Goal: Task Accomplishment & Management: Use online tool/utility

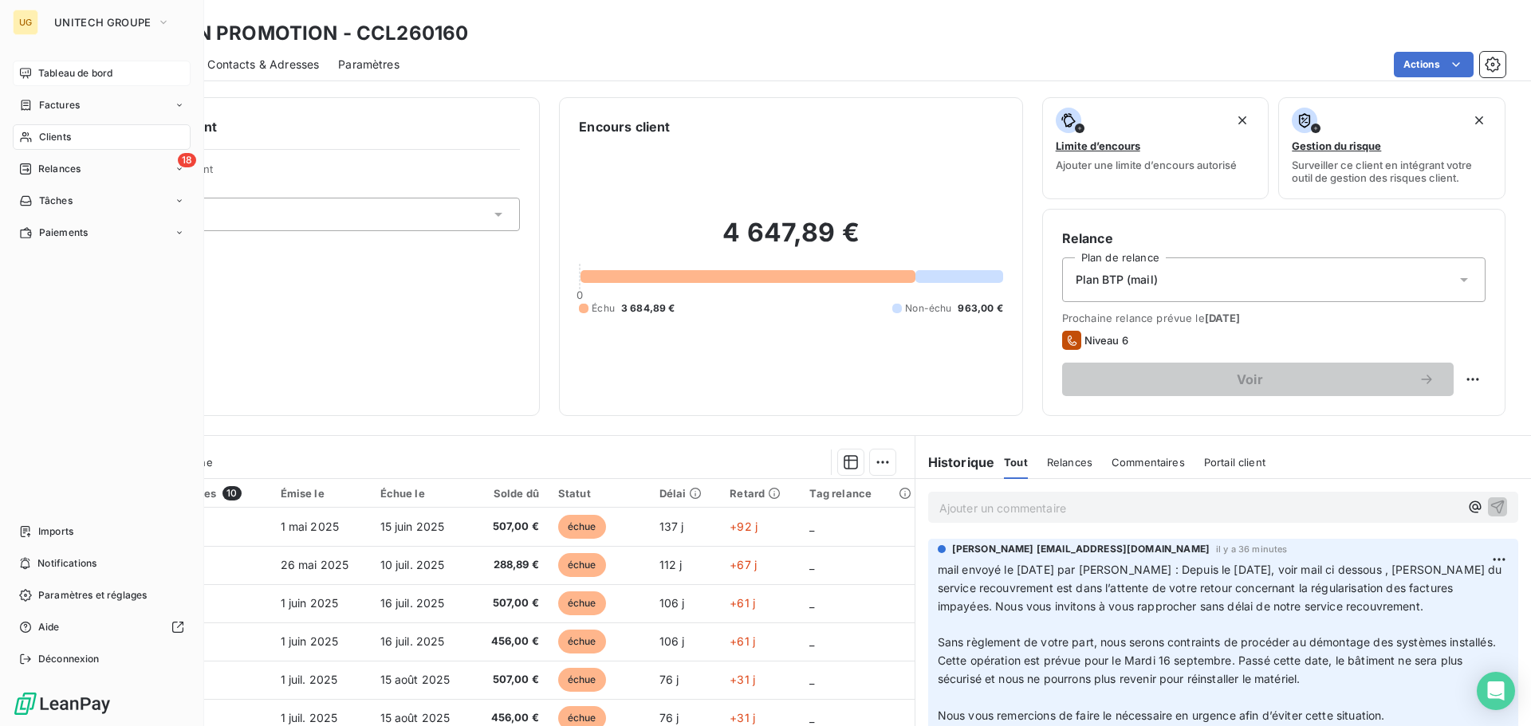
click at [48, 71] on span "Tableau de bord" at bounding box center [75, 73] width 74 height 14
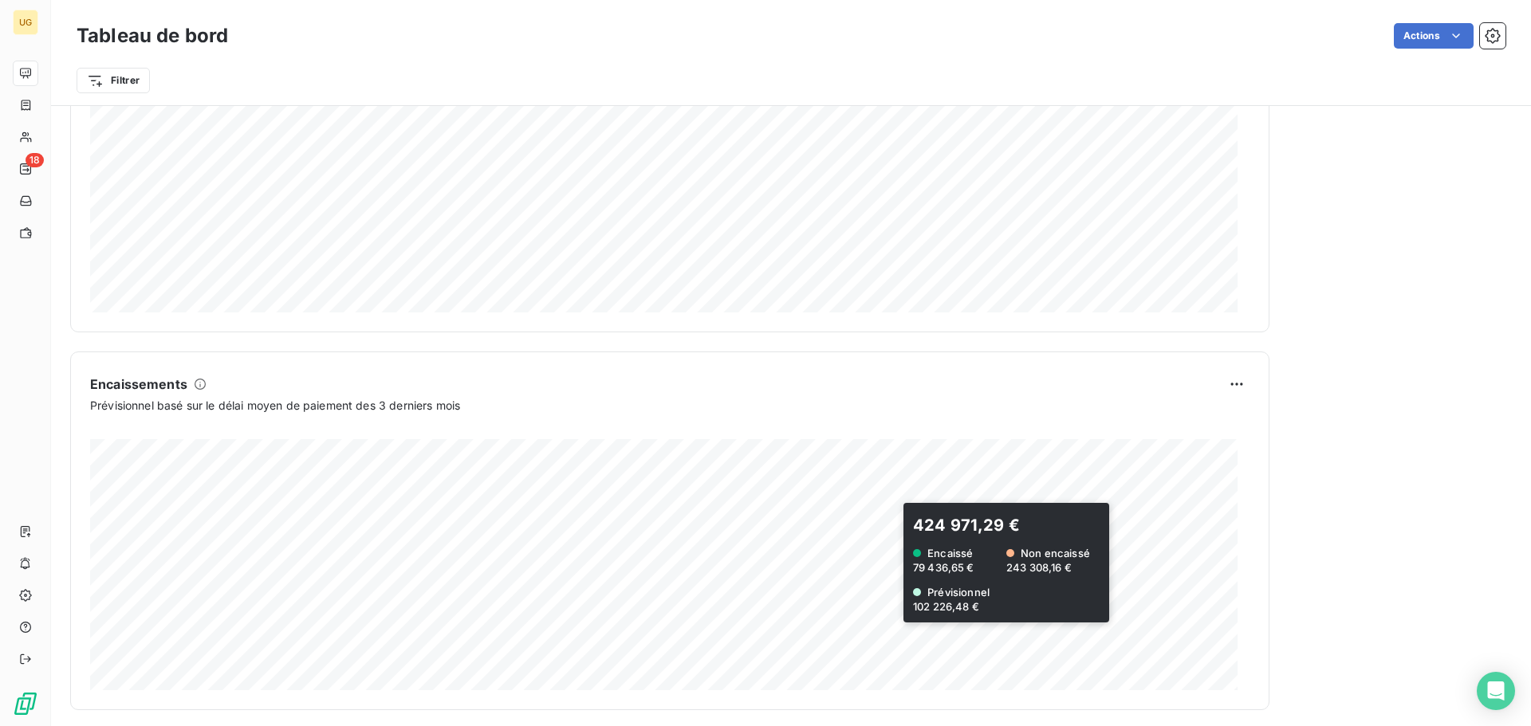
scroll to position [827, 0]
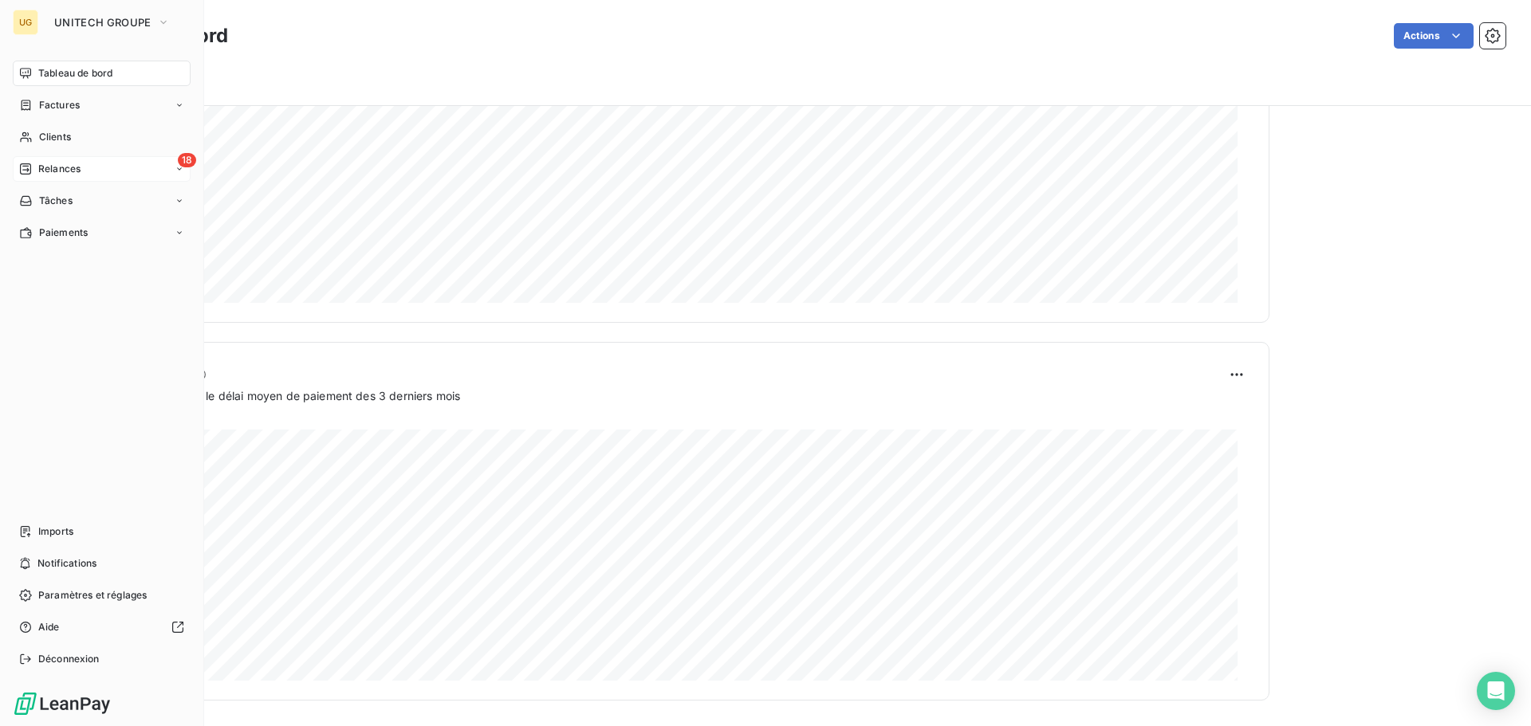
click at [93, 166] on div "18 Relances" at bounding box center [102, 169] width 178 height 26
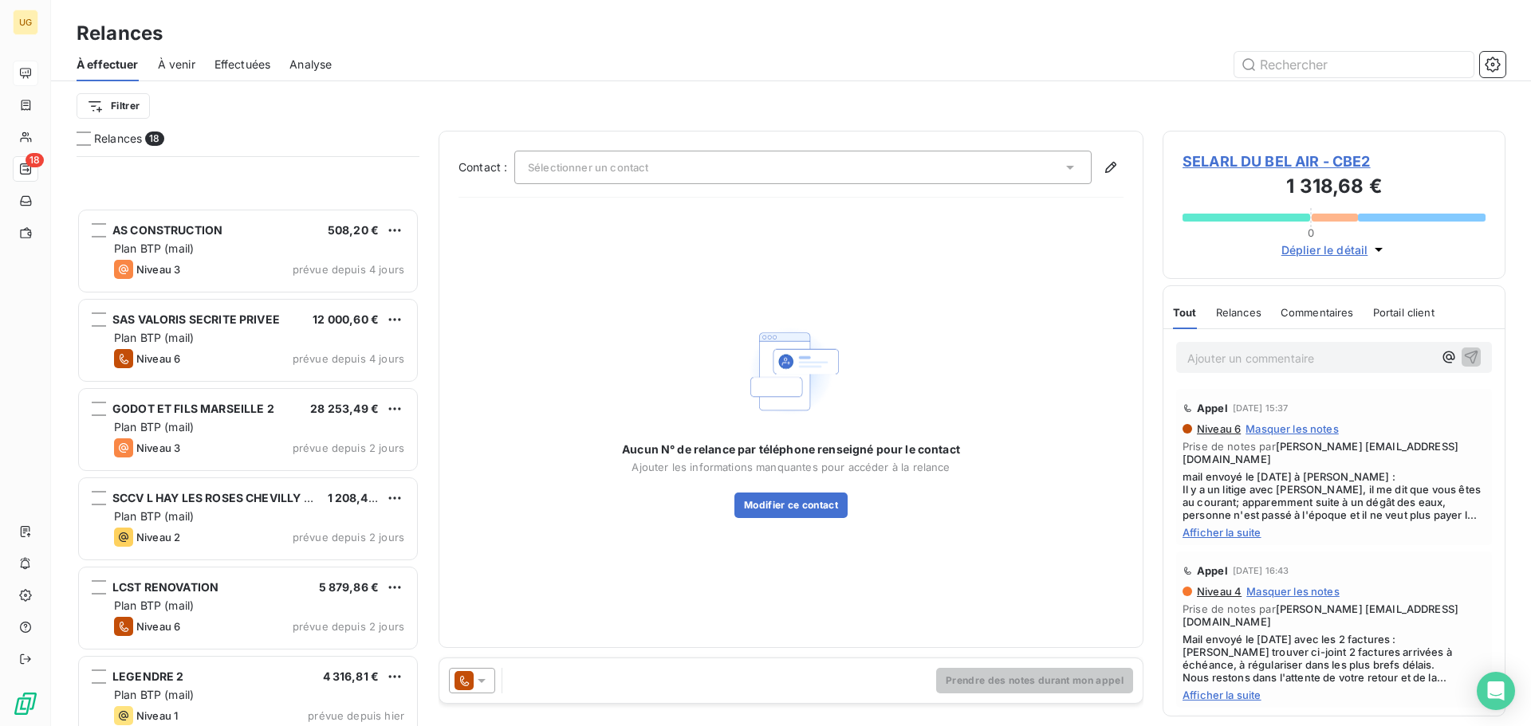
scroll to position [957, 0]
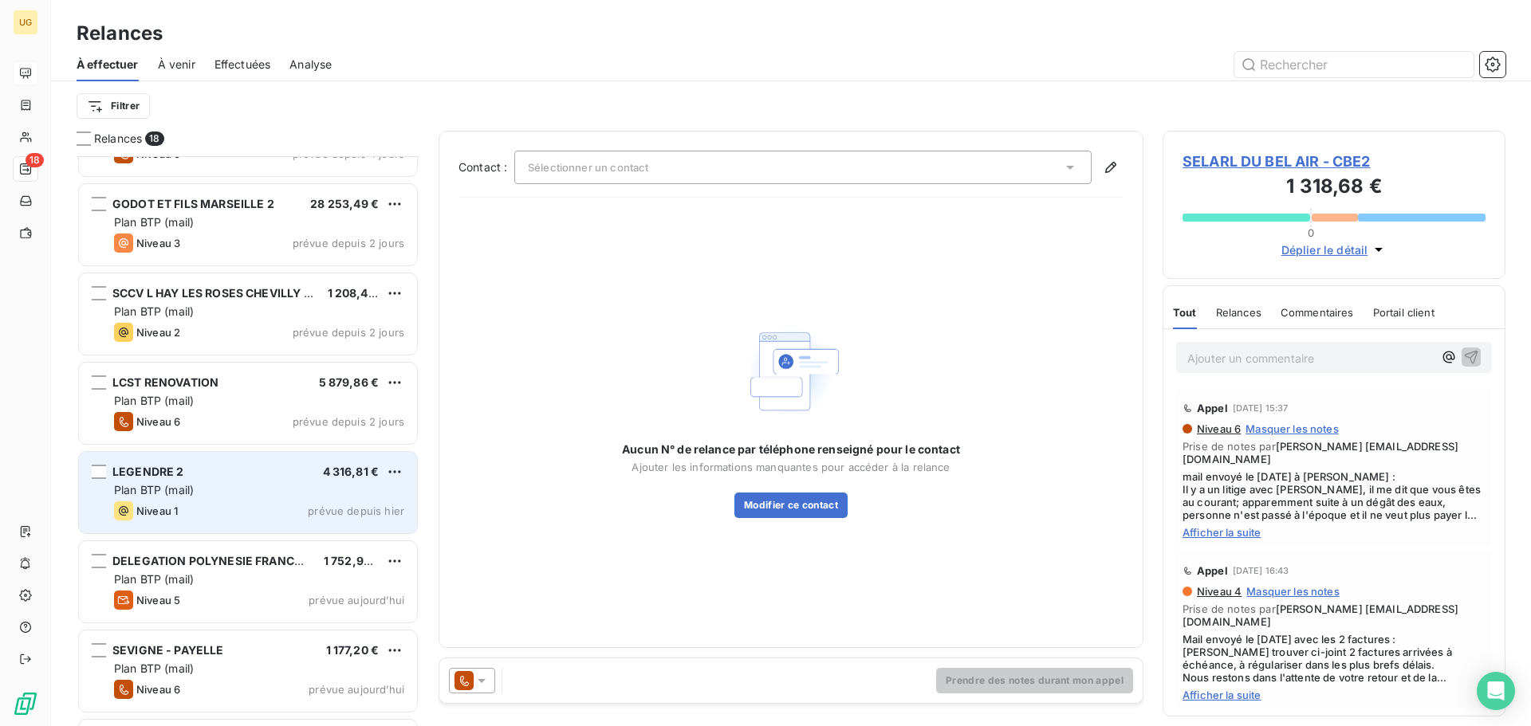
click at [284, 495] on div "Plan BTP (mail)" at bounding box center [259, 490] width 290 height 16
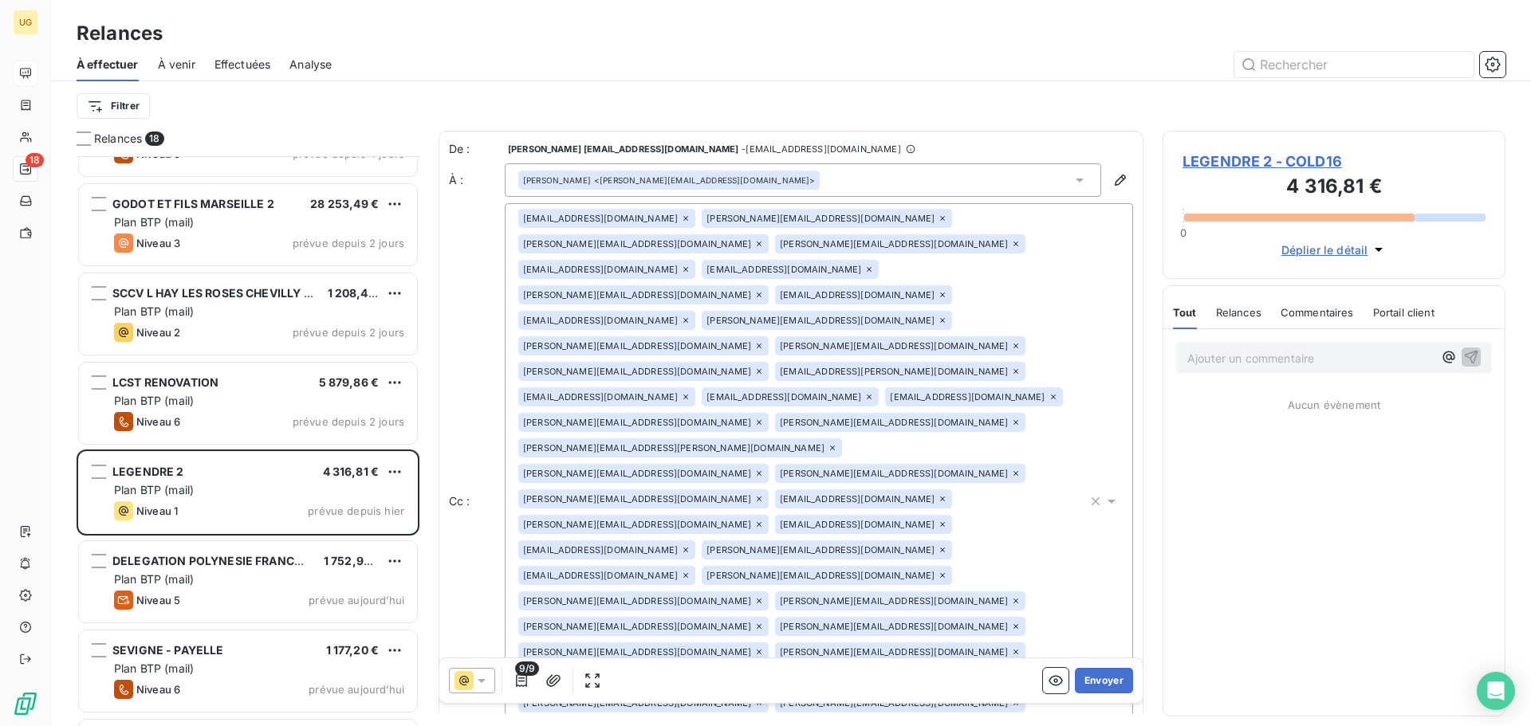
scroll to position [558, 331]
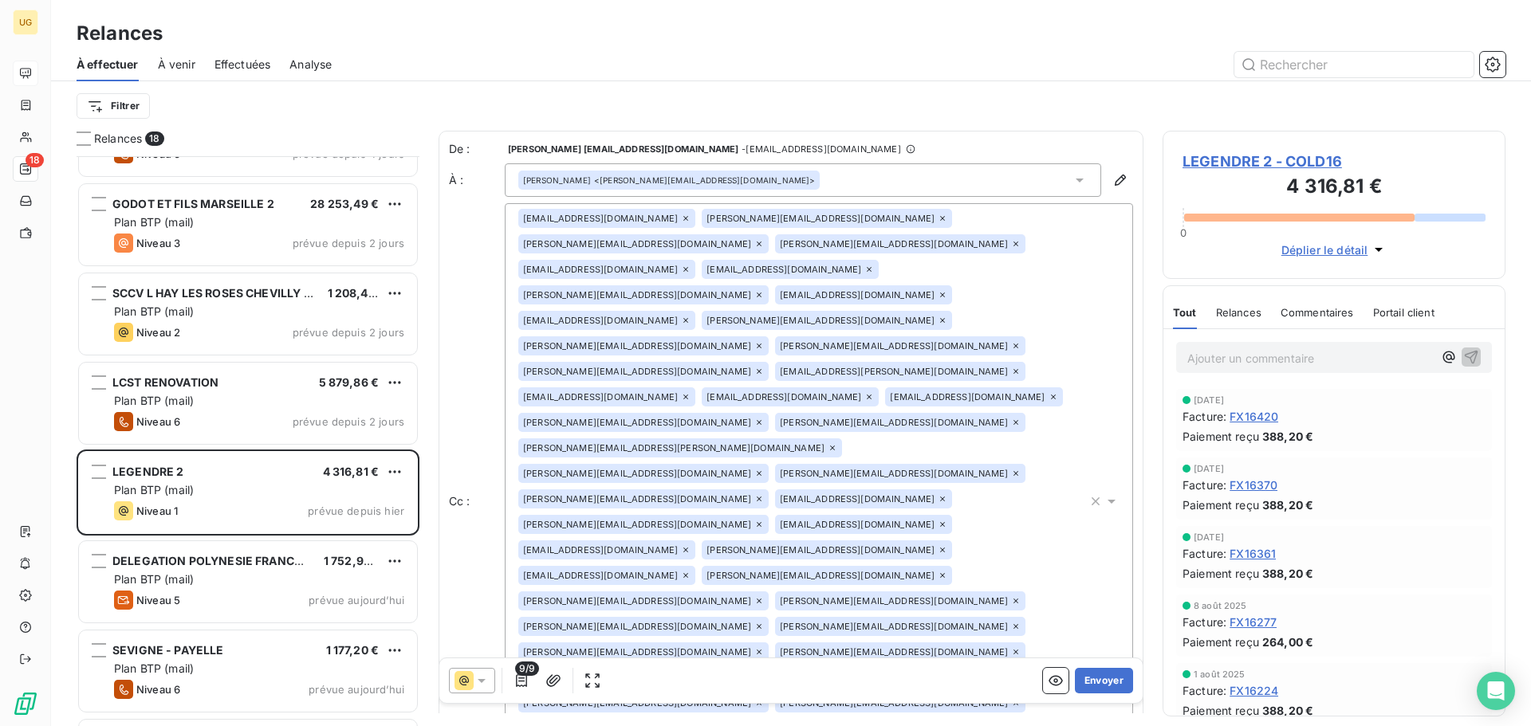
click at [876, 185] on div "[PERSON_NAME] <[PERSON_NAME][EMAIL_ADDRESS][DOMAIN_NAME]>" at bounding box center [803, 179] width 596 height 33
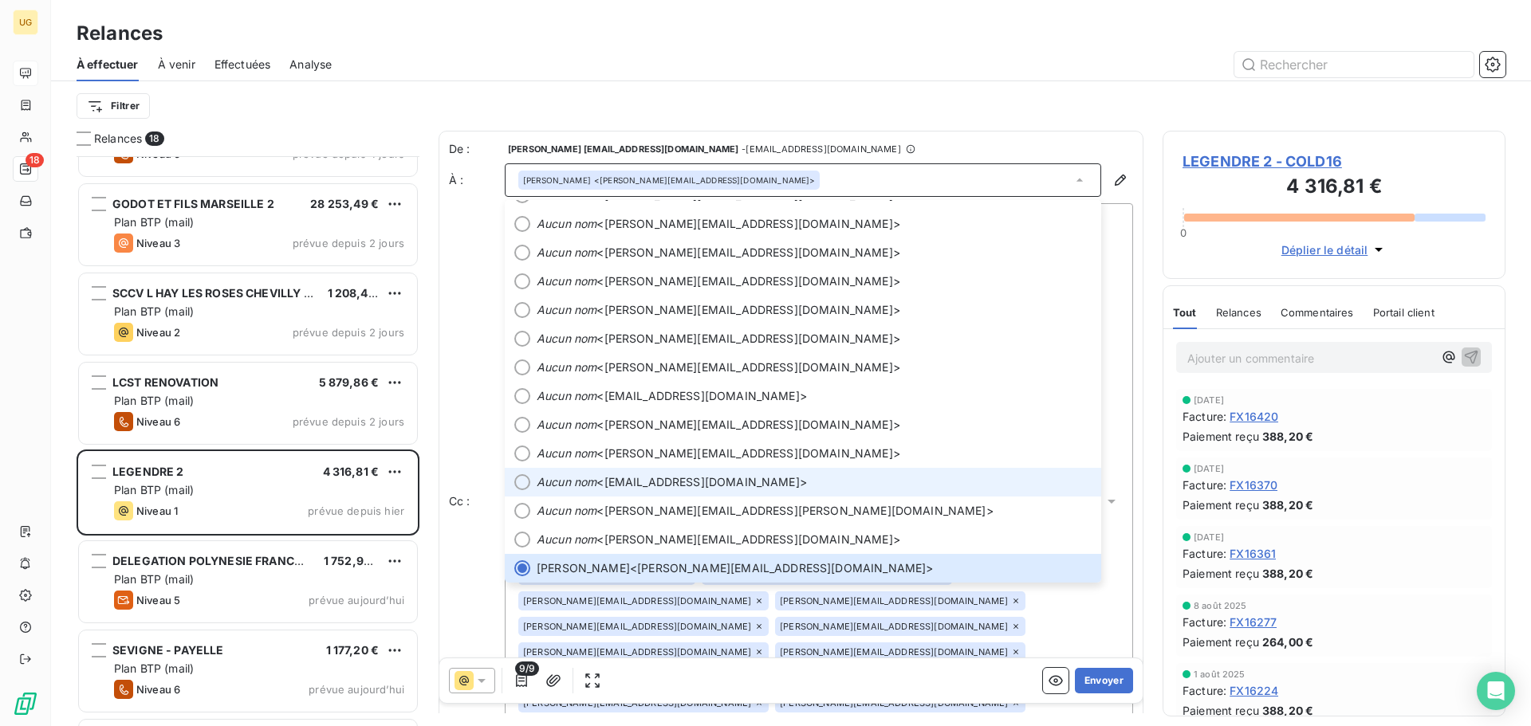
scroll to position [937, 0]
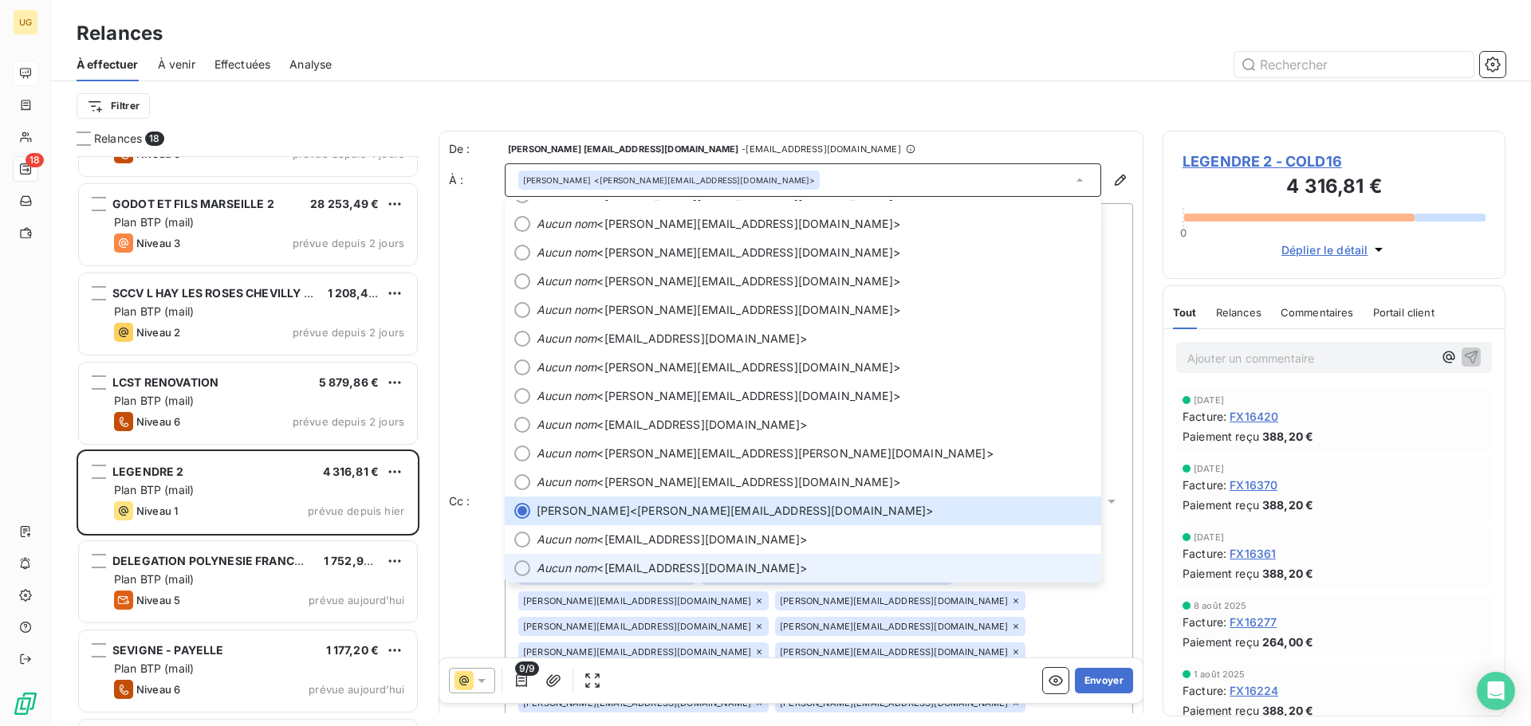
click at [810, 558] on li "Aucun nom <[EMAIL_ADDRESS][DOMAIN_NAME]>" at bounding box center [803, 568] width 596 height 29
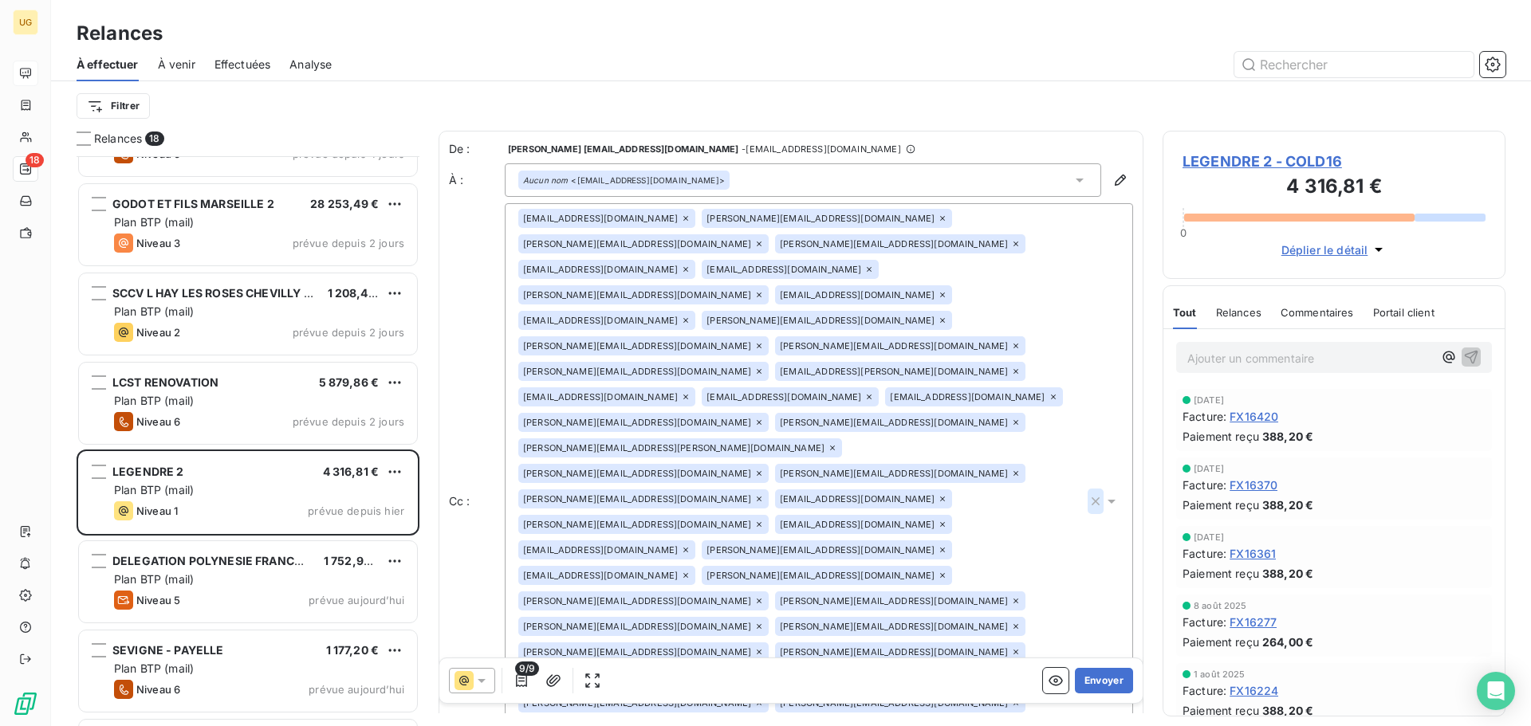
click at [1088, 493] on icon "button" at bounding box center [1095, 501] width 16 height 16
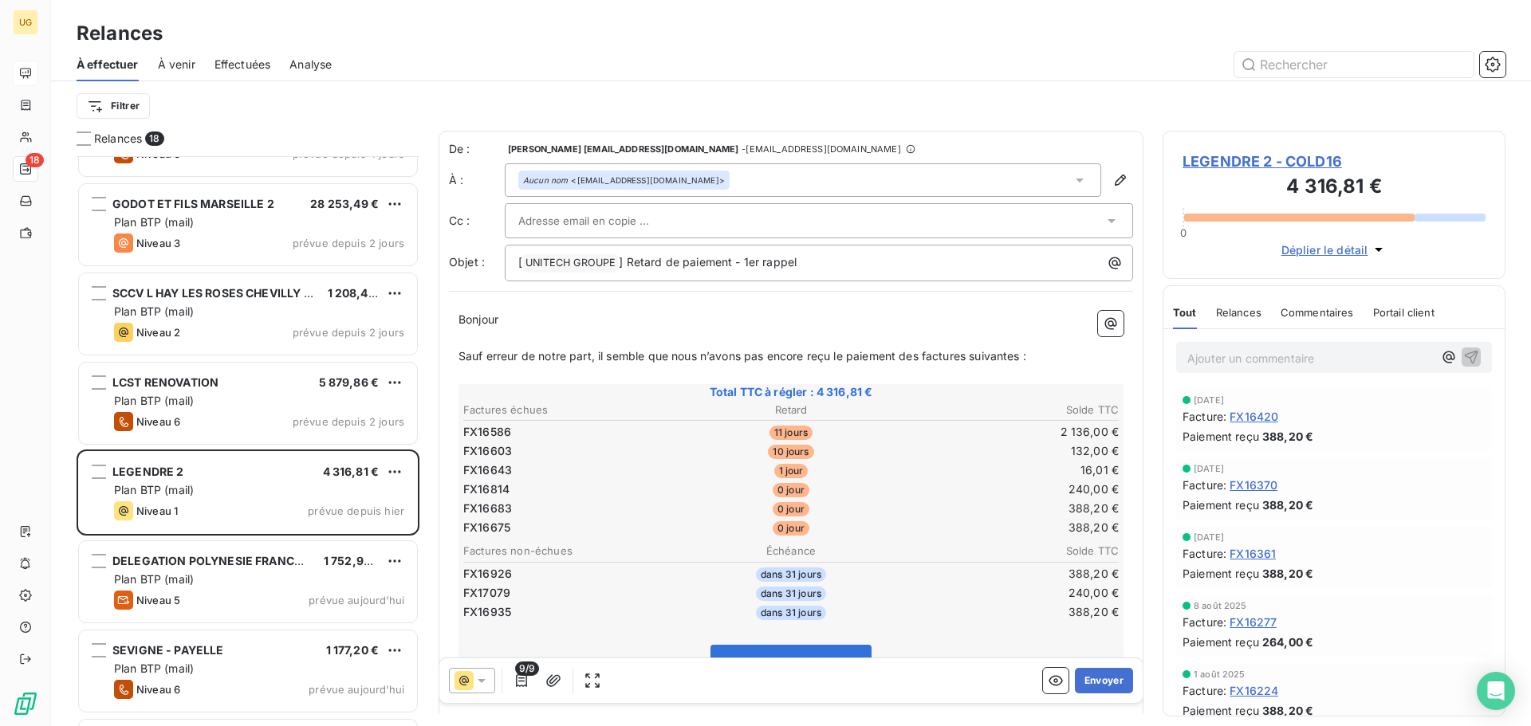
click at [1016, 45] on div "Relances" at bounding box center [791, 33] width 1480 height 29
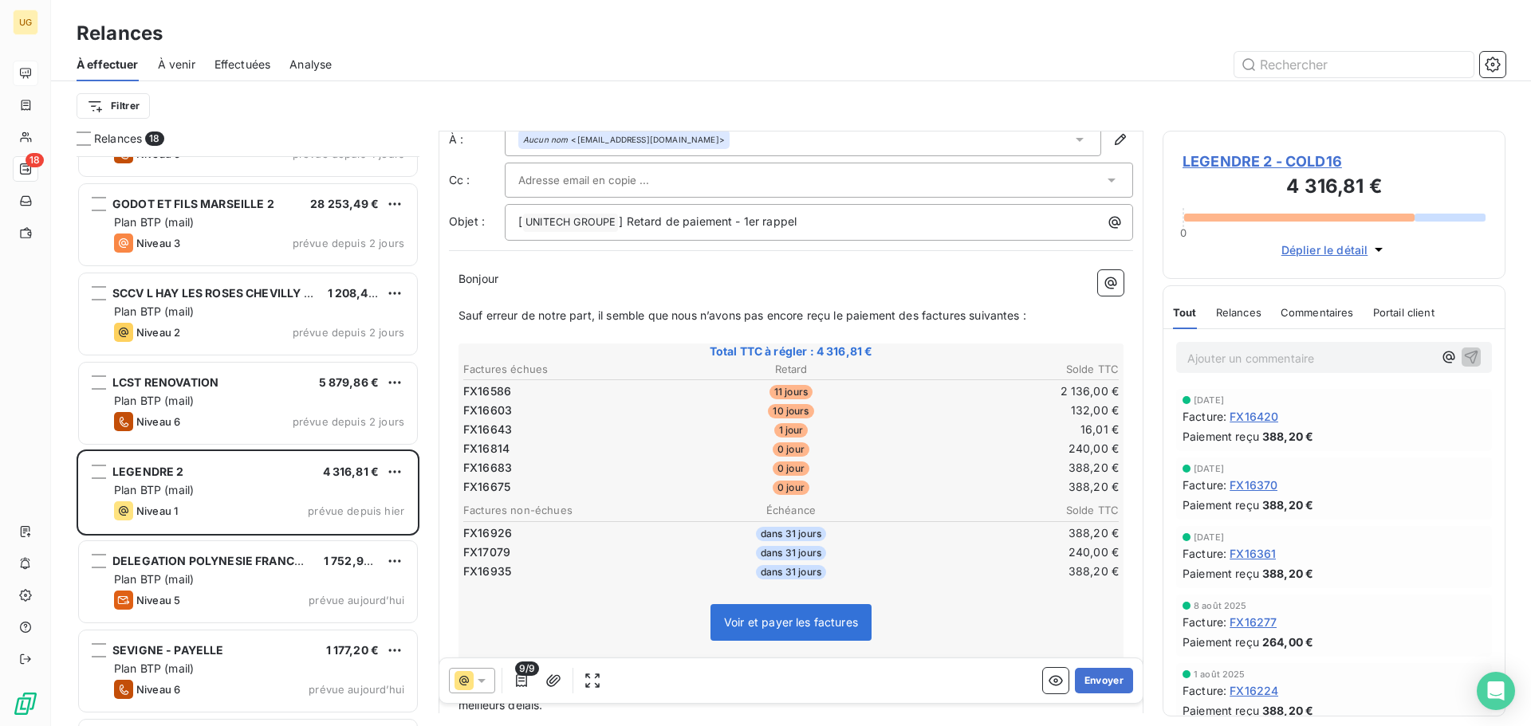
scroll to position [81, 0]
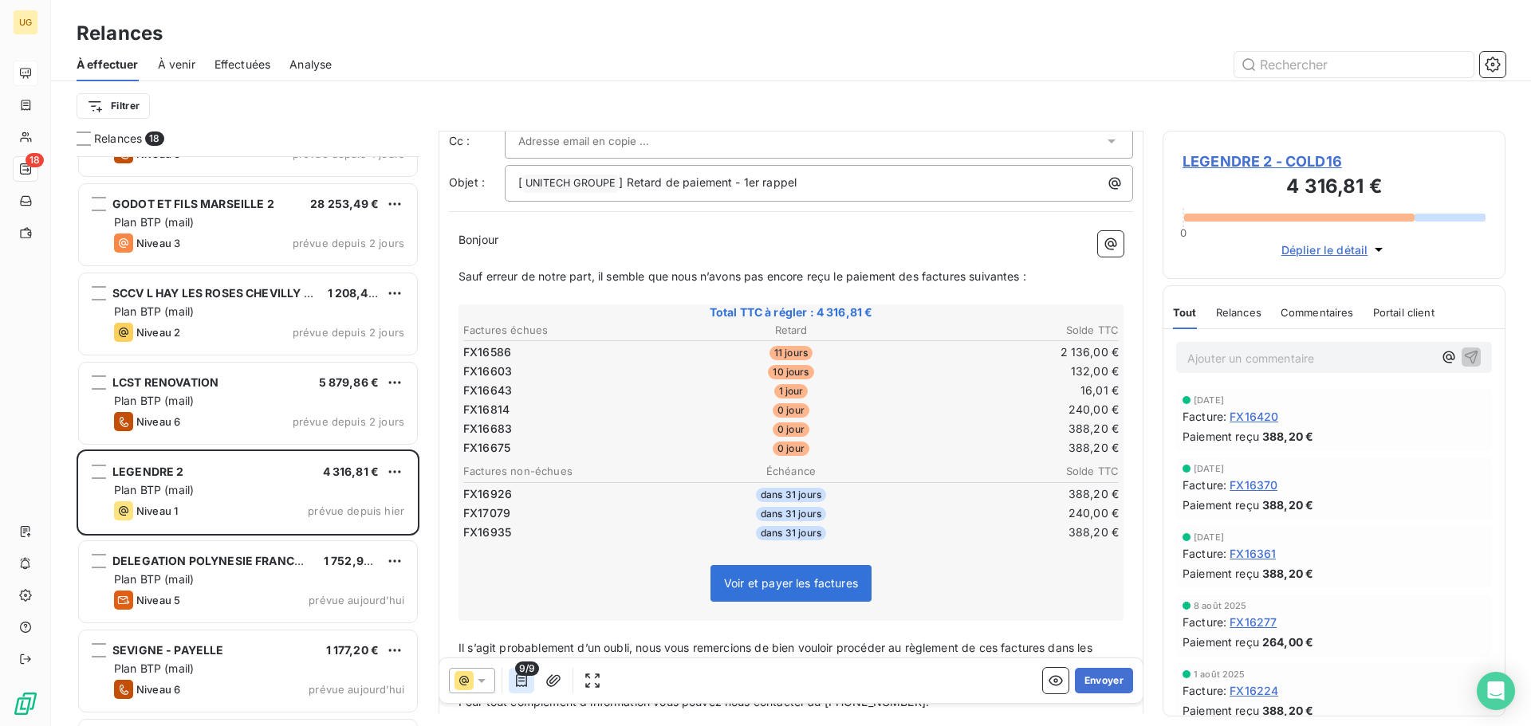
click at [524, 690] on button "button" at bounding box center [522, 681] width 26 height 26
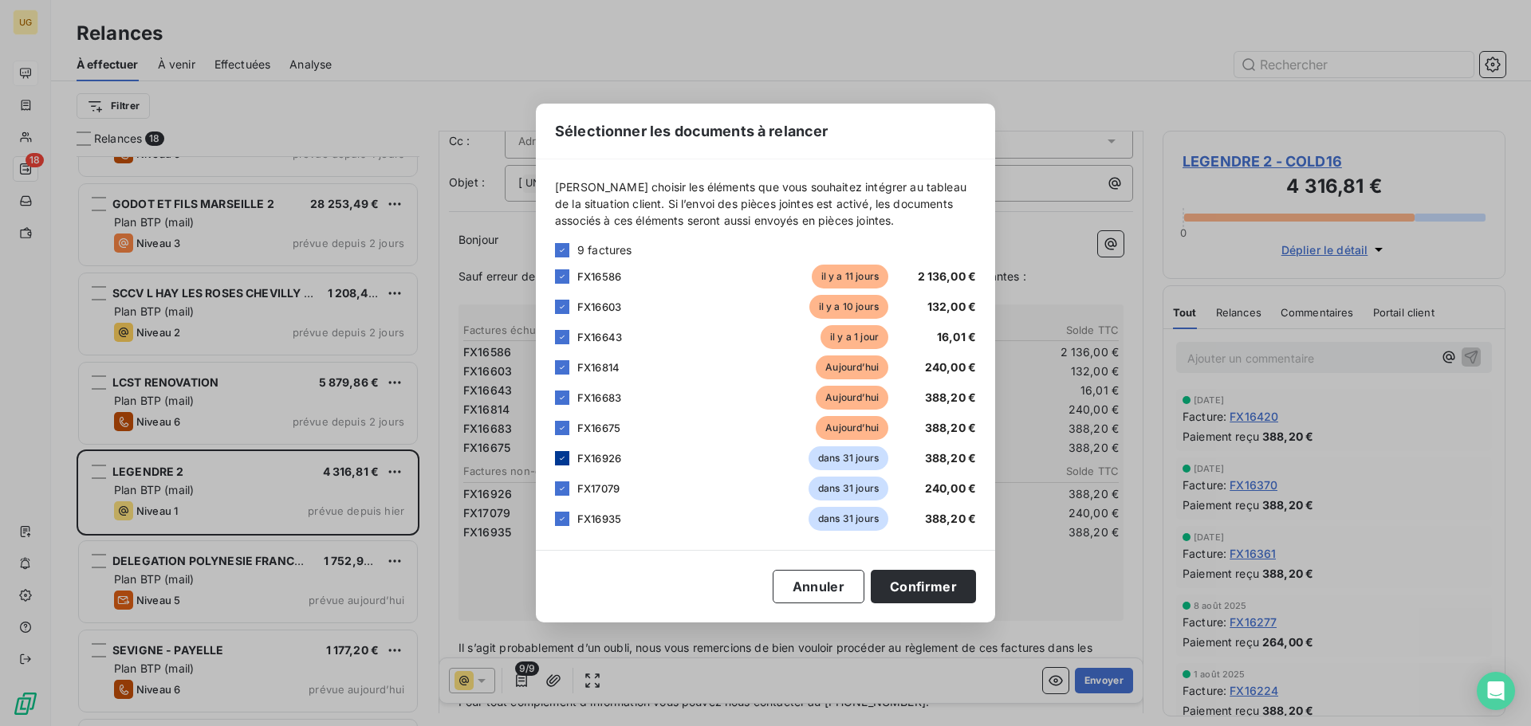
click at [564, 460] on icon at bounding box center [562, 459] width 10 height 10
click at [558, 488] on icon at bounding box center [562, 489] width 10 height 10
click at [562, 525] on div at bounding box center [562, 519] width 14 height 14
click at [943, 580] on button "Confirmer" at bounding box center [923, 586] width 105 height 33
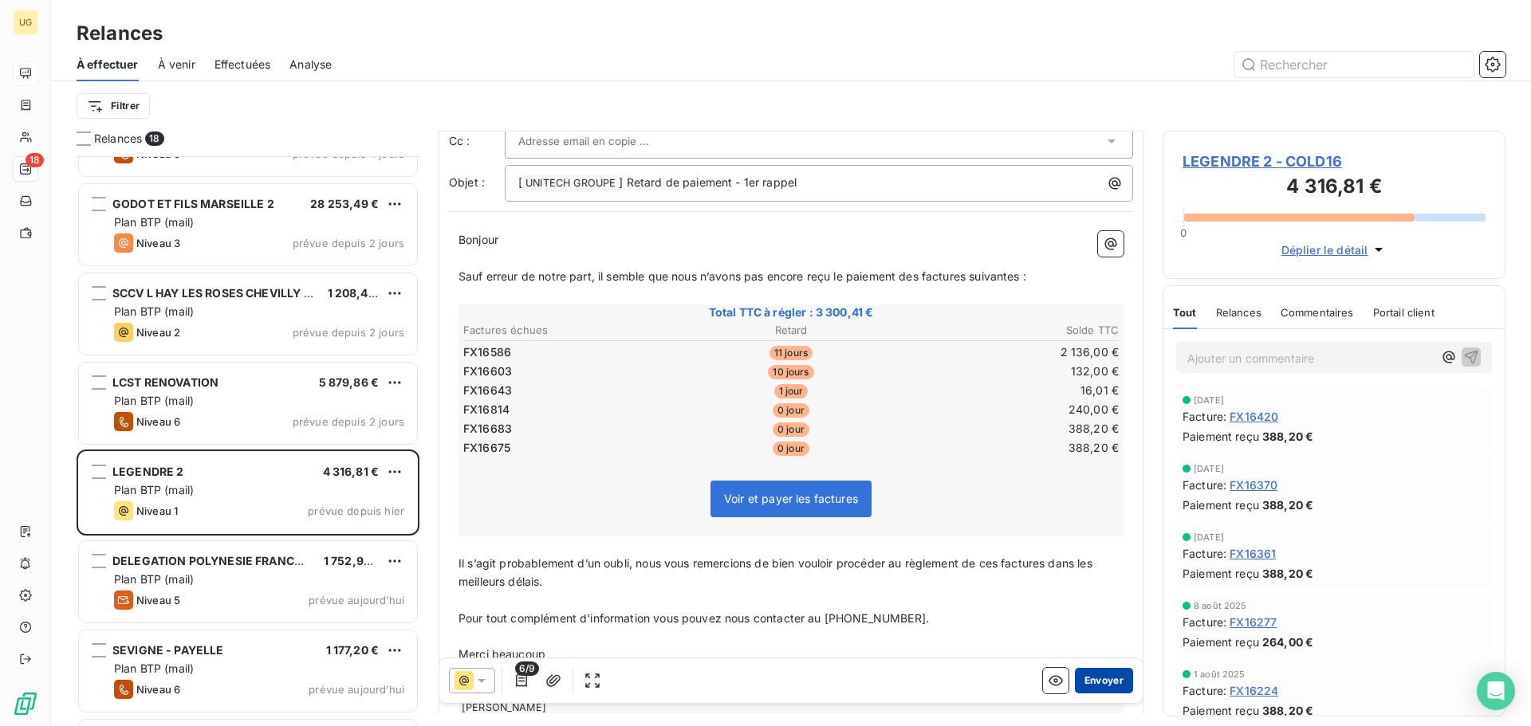
click at [1096, 680] on button "Envoyer" at bounding box center [1104, 681] width 58 height 26
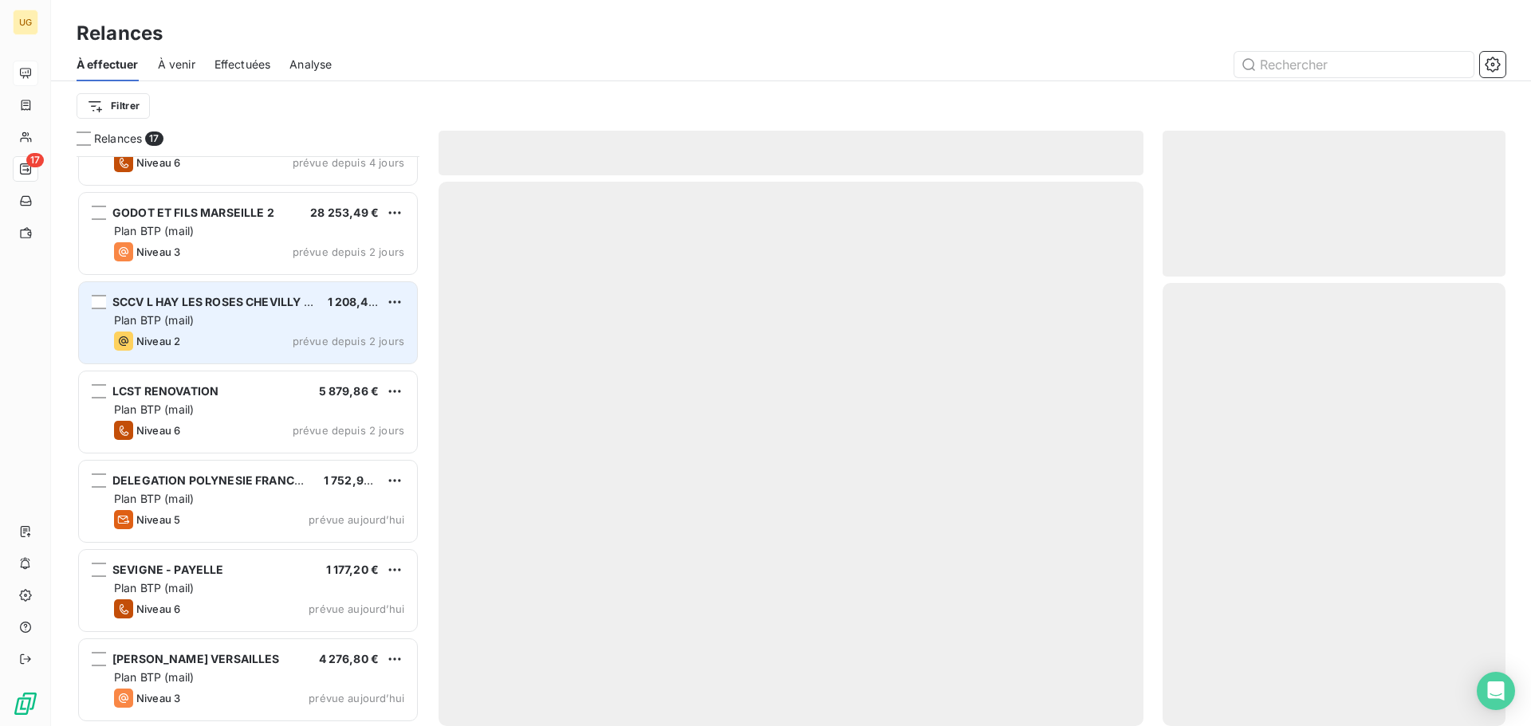
scroll to position [948, 0]
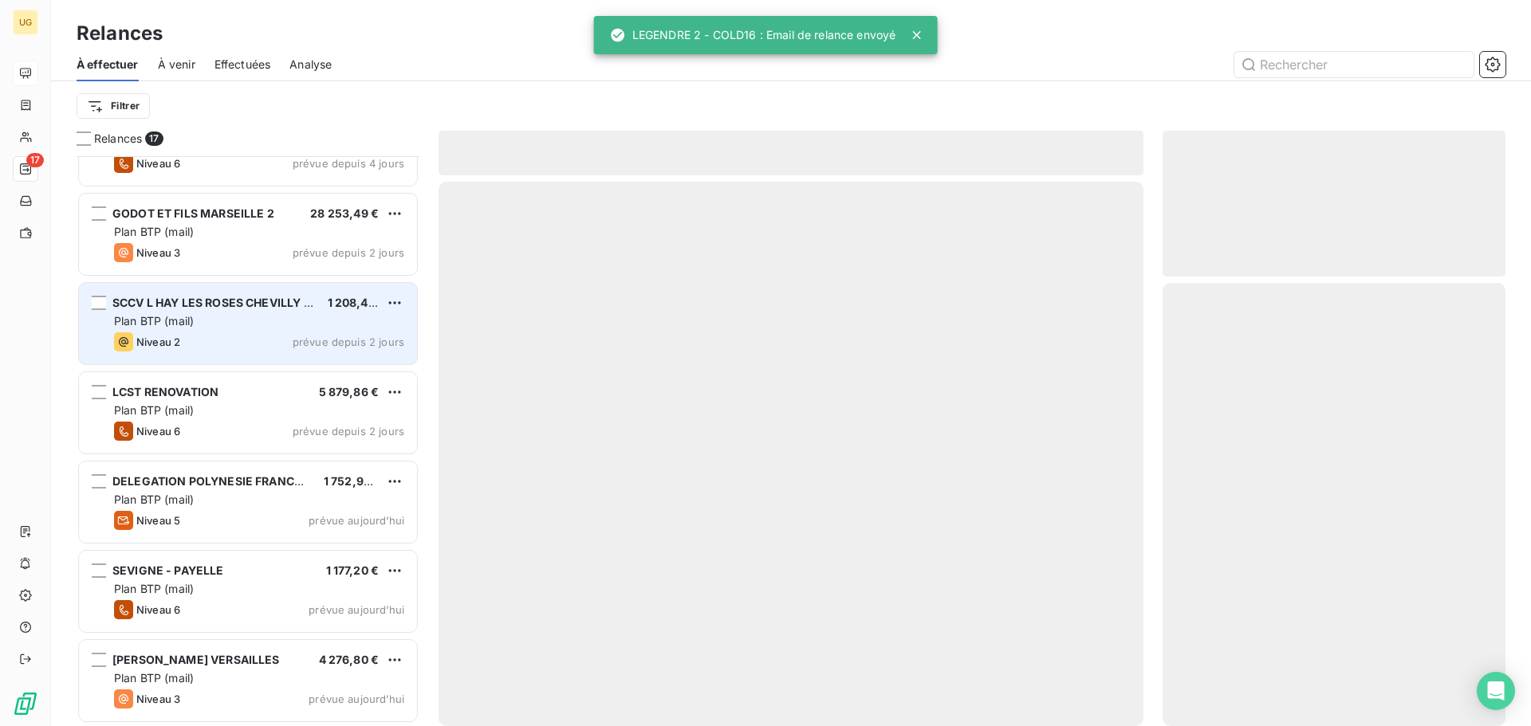
click at [241, 323] on div "Plan BTP (mail)" at bounding box center [259, 321] width 290 height 16
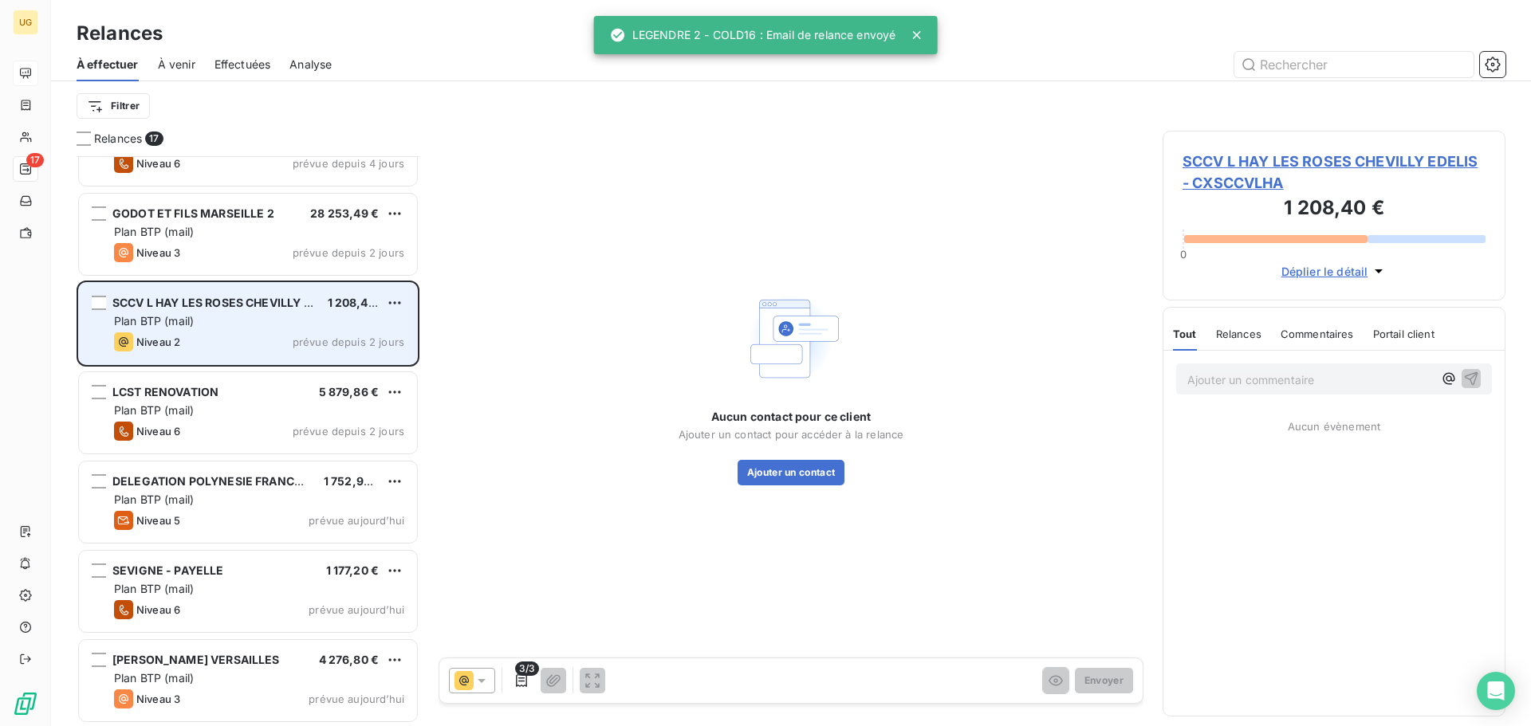
click at [281, 336] on div "Niveau 2 prévue depuis 2 jours" at bounding box center [259, 341] width 290 height 19
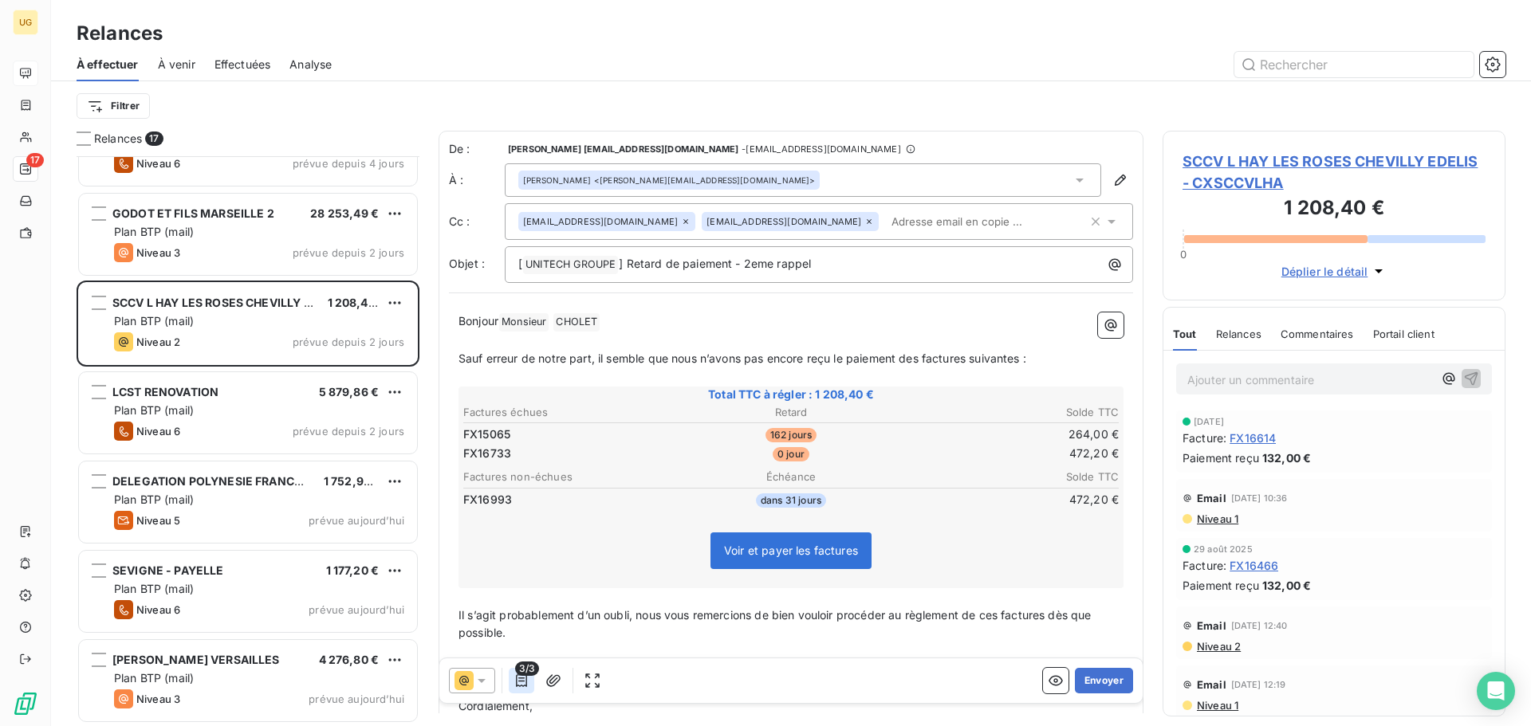
click at [529, 687] on icon "button" at bounding box center [521, 681] width 16 height 16
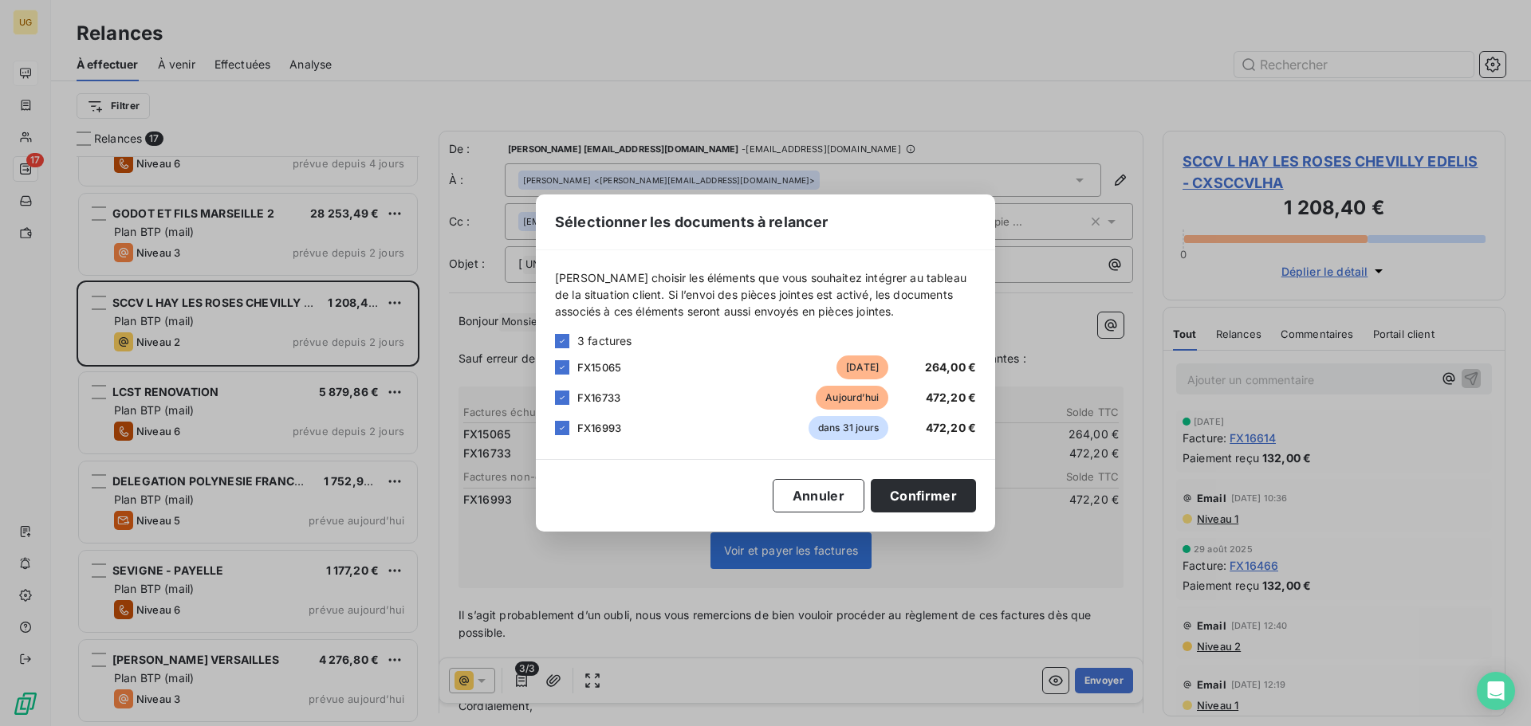
click at [490, 672] on div "Sélectionner les documents à relancer [PERSON_NAME] choisir les éléments que vo…" at bounding box center [765, 363] width 1531 height 726
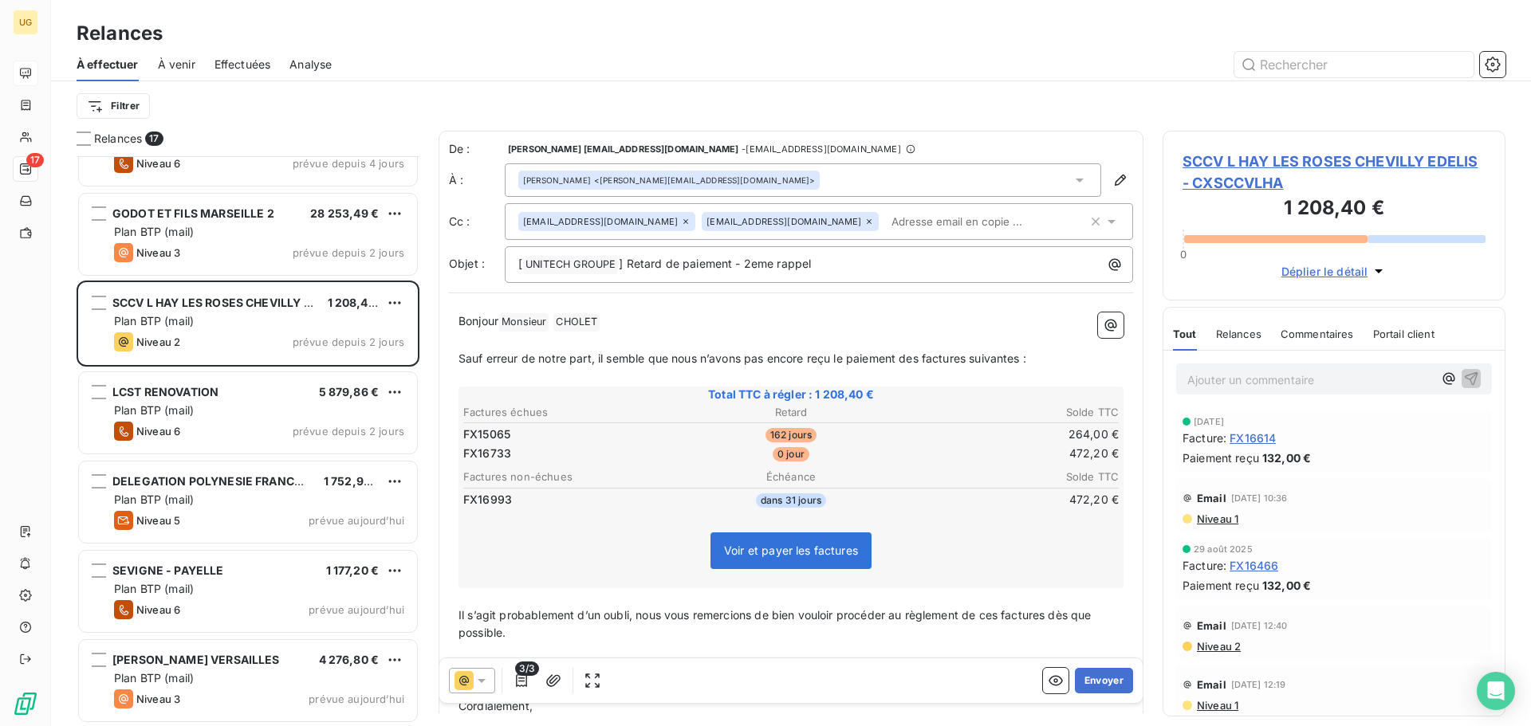
click at [483, 688] on icon at bounding box center [482, 681] width 16 height 16
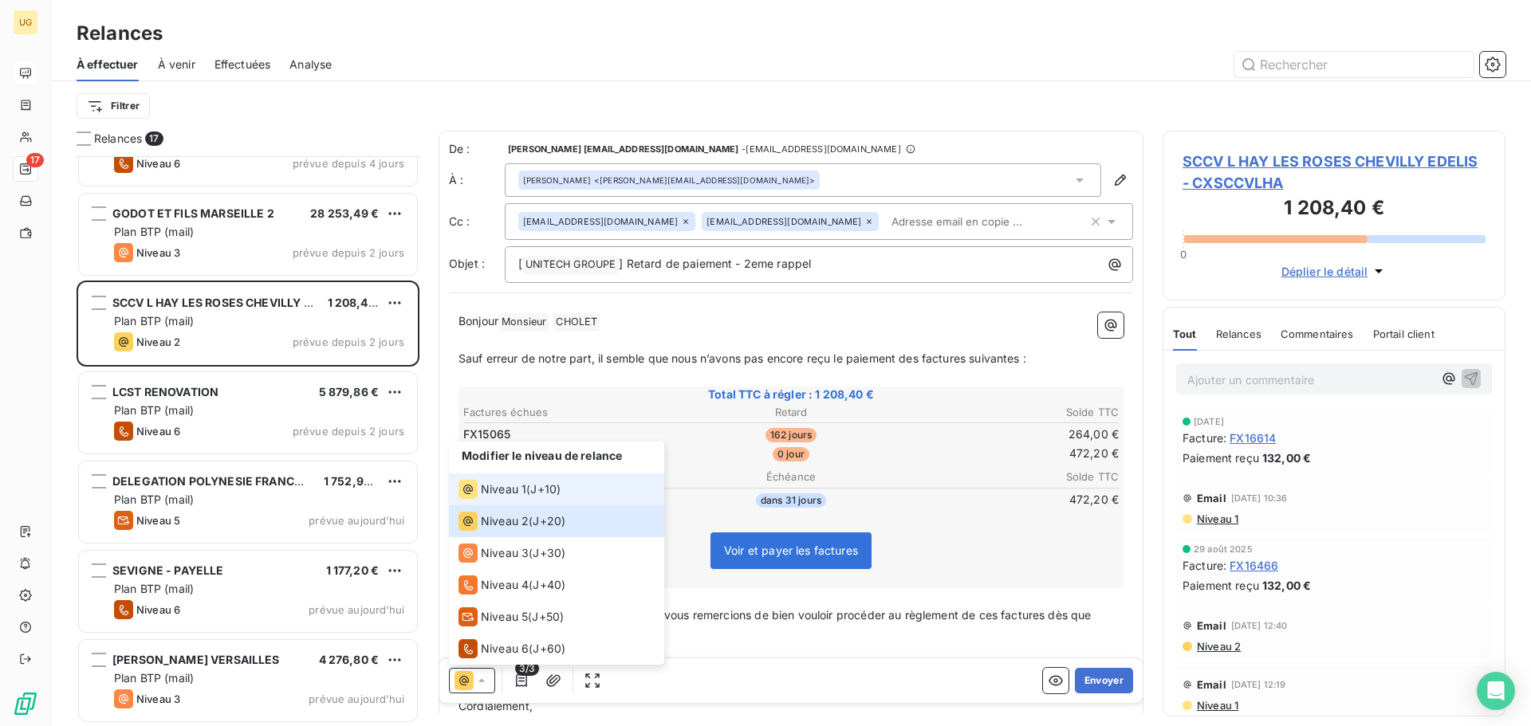
click at [523, 490] on span "Niveau 1" at bounding box center [503, 489] width 45 height 16
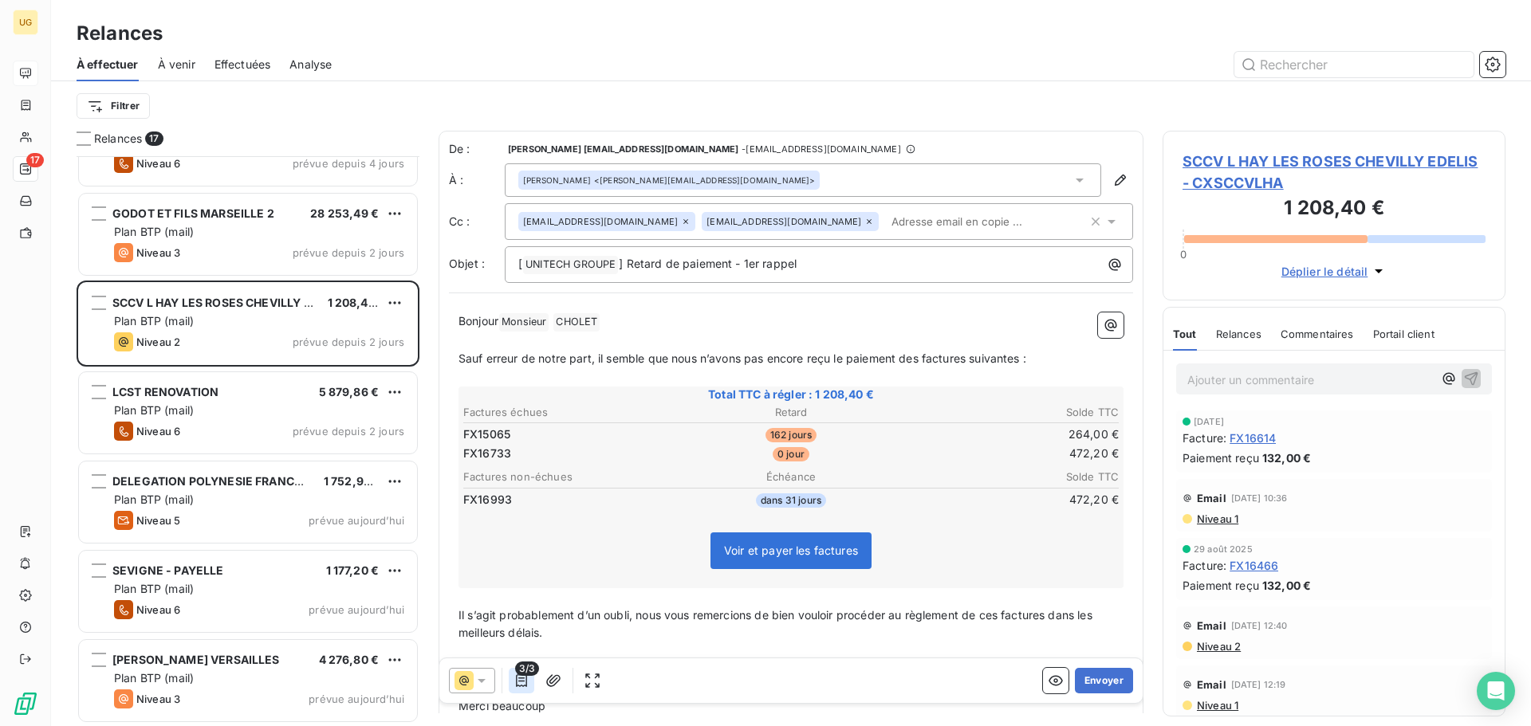
click at [518, 686] on icon "button" at bounding box center [521, 681] width 16 height 16
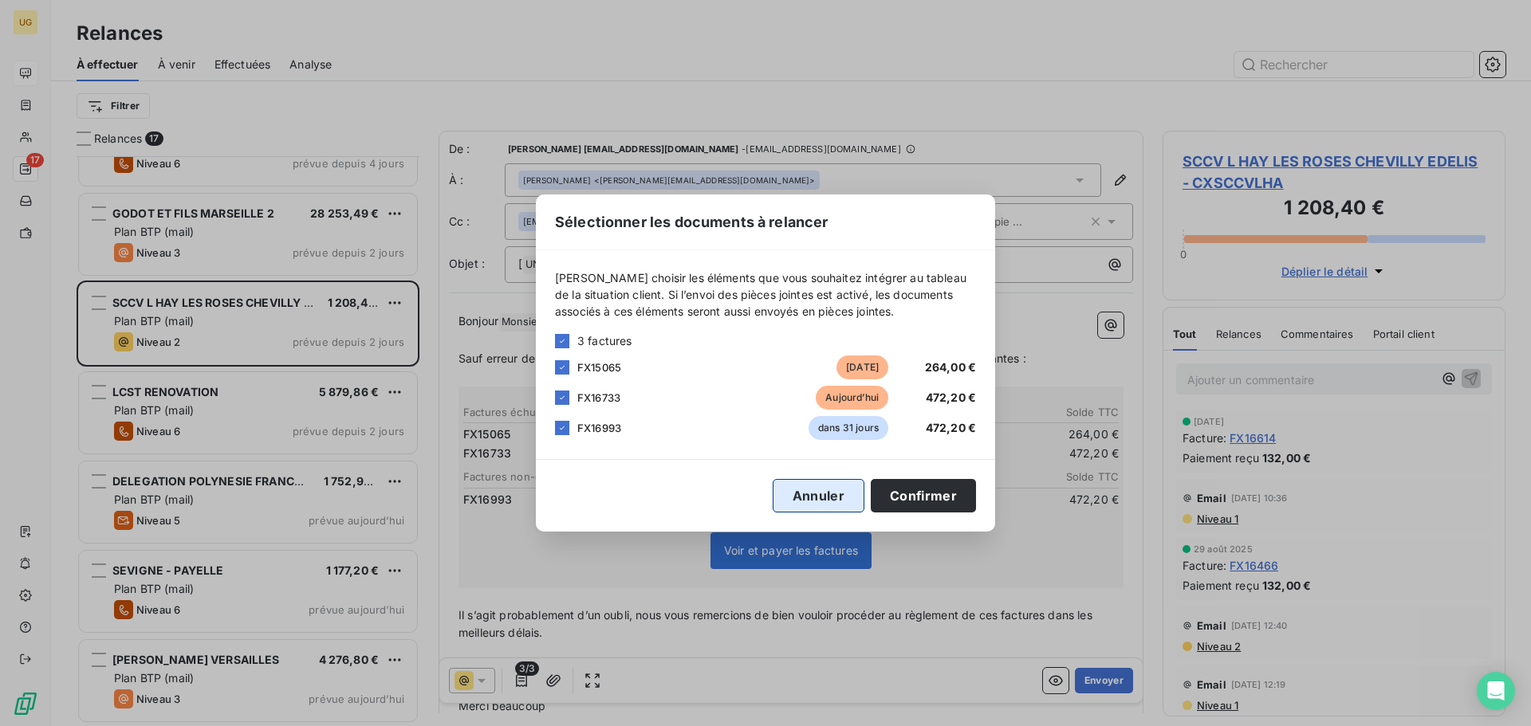
drag, startPoint x: 564, startPoint y: 430, endPoint x: 832, endPoint y: 512, distance: 279.9
click at [565, 430] on icon at bounding box center [562, 428] width 10 height 10
click at [932, 493] on button "Confirmer" at bounding box center [923, 495] width 105 height 33
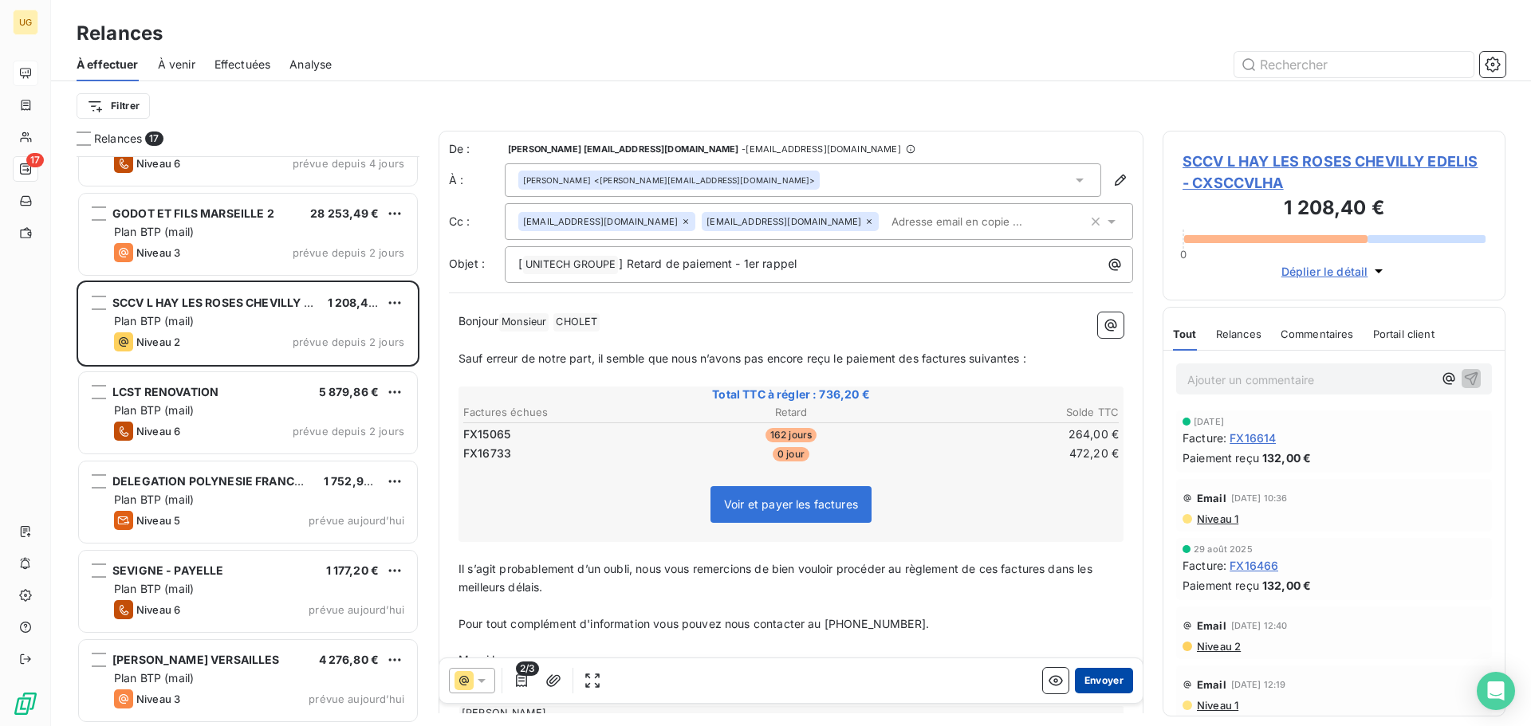
click at [1106, 678] on button "Envoyer" at bounding box center [1104, 681] width 58 height 26
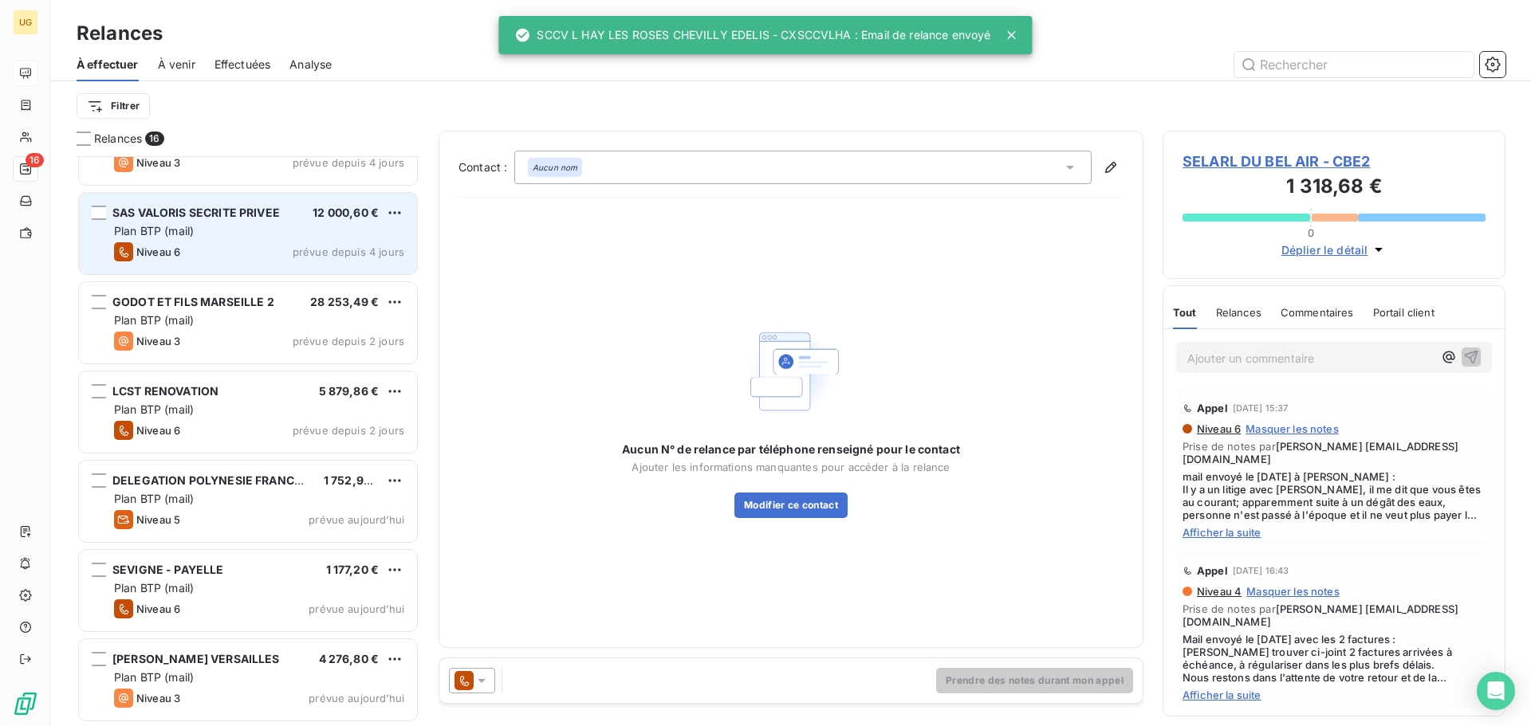
scroll to position [859, 0]
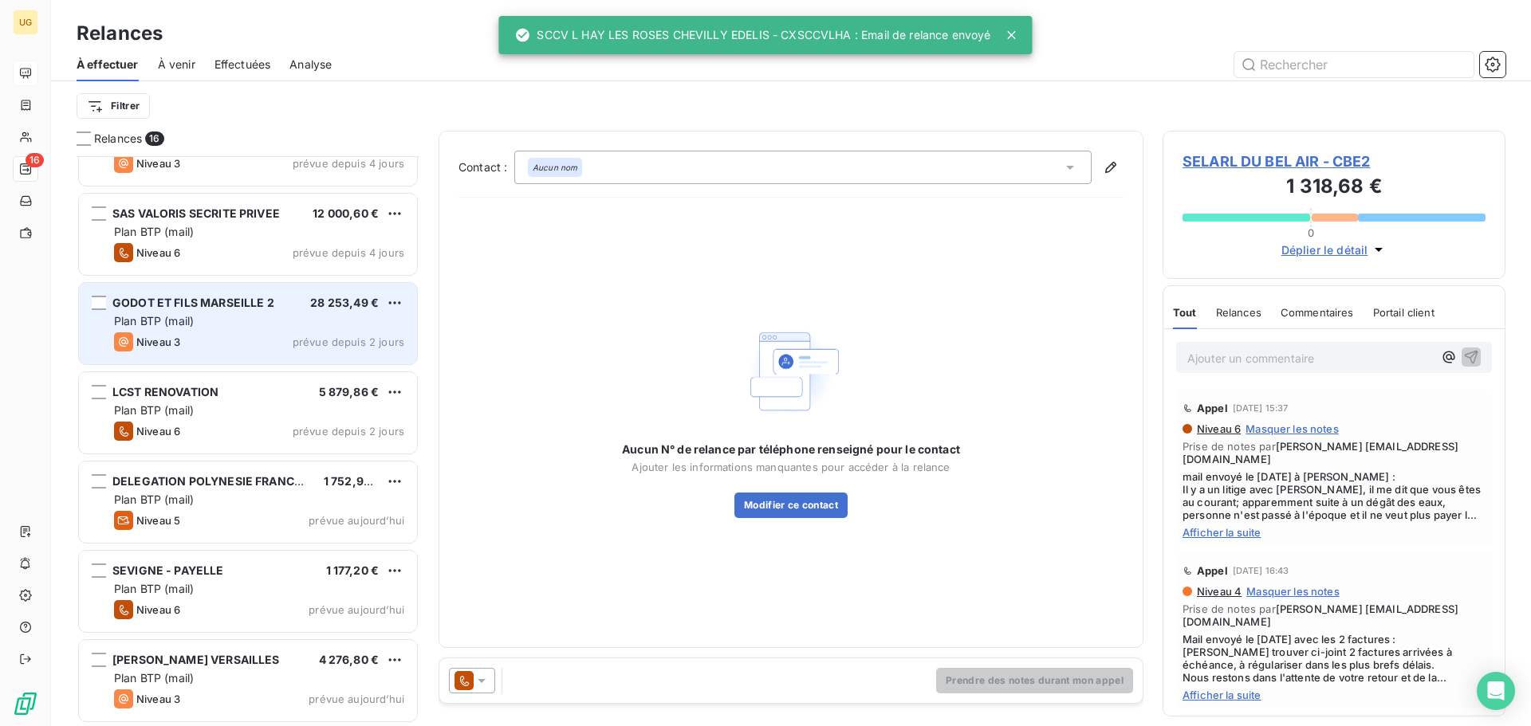
click at [258, 331] on div "GODOT ET FILS MARSEILLE 2 28 253,49 € Plan BTP (mail) Niveau 3 prévue depuis 2 …" at bounding box center [248, 323] width 338 height 81
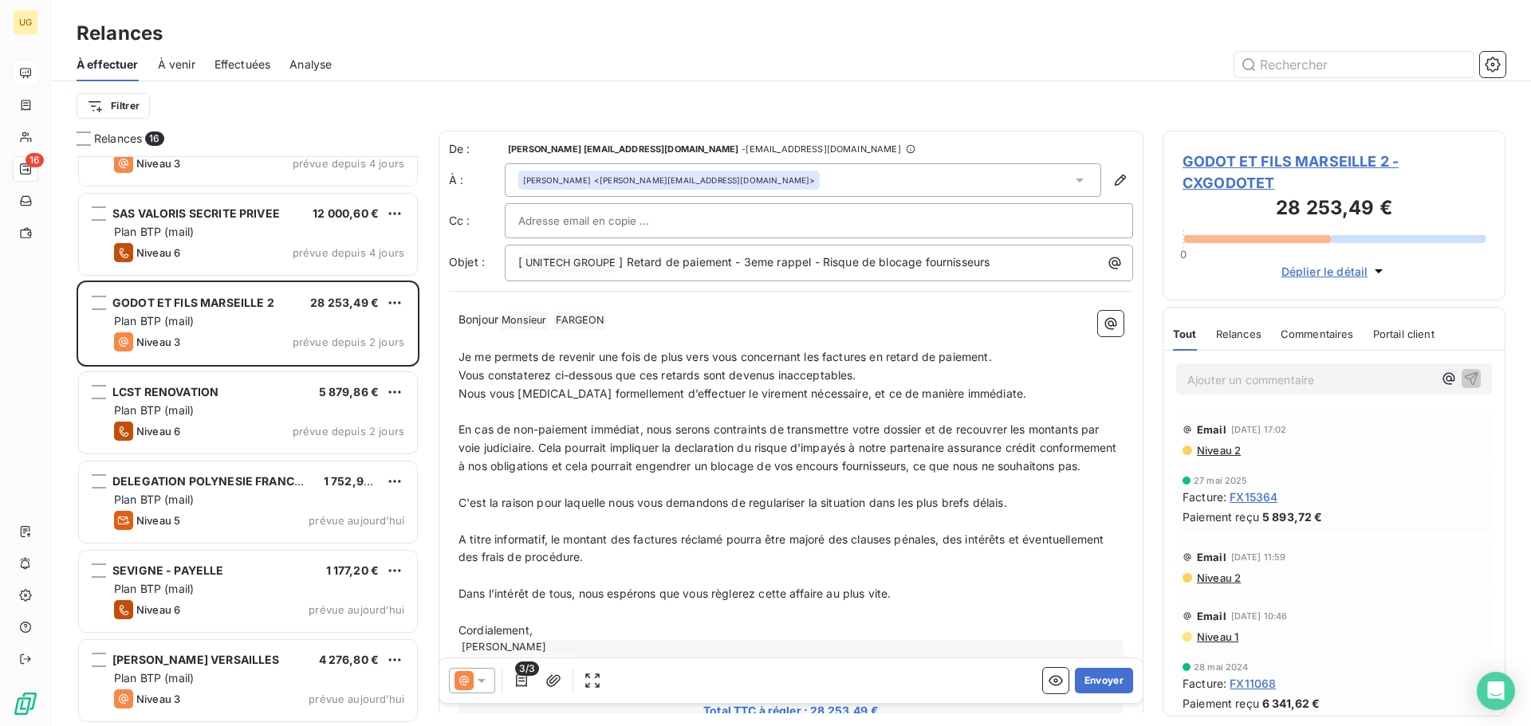
click at [482, 680] on icon at bounding box center [482, 681] width 8 height 4
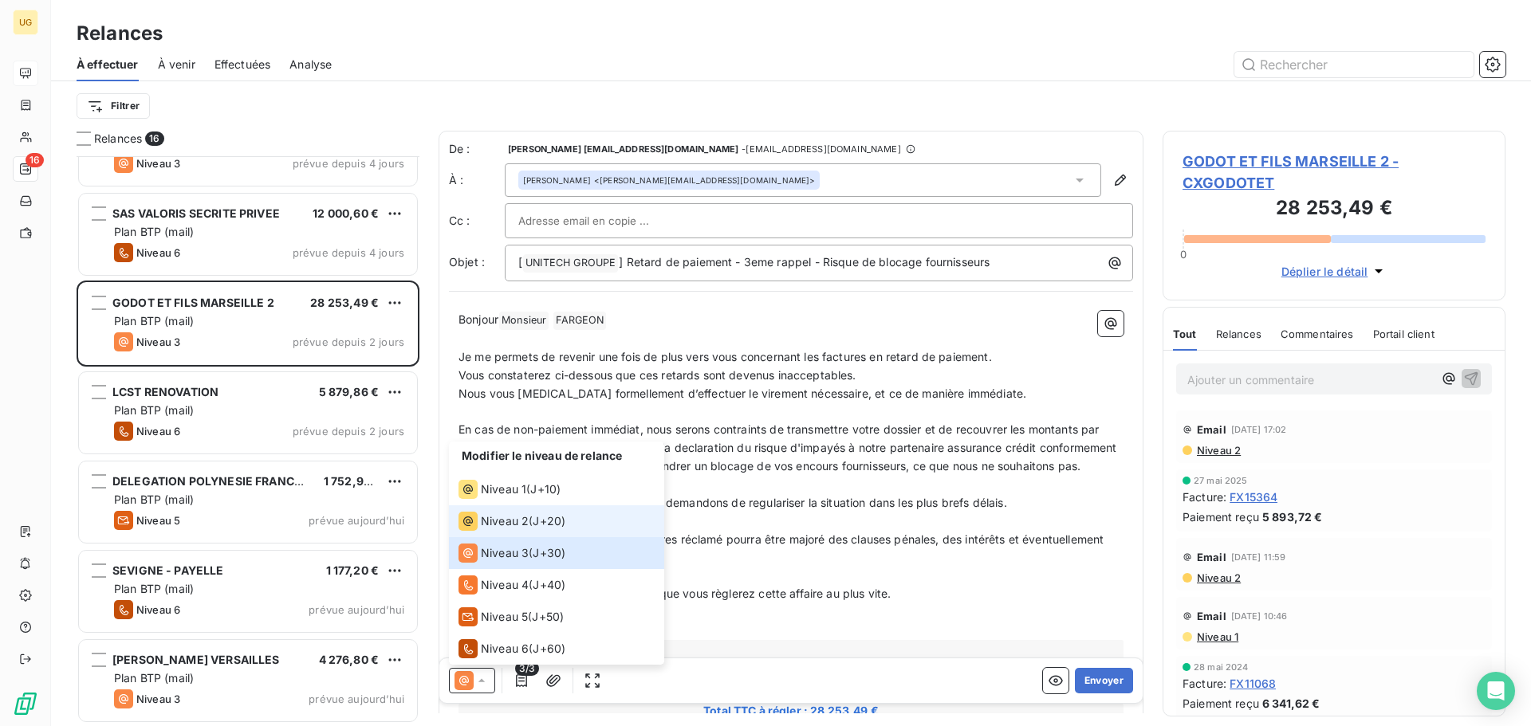
click at [511, 521] on span "Niveau 2" at bounding box center [505, 521] width 48 height 16
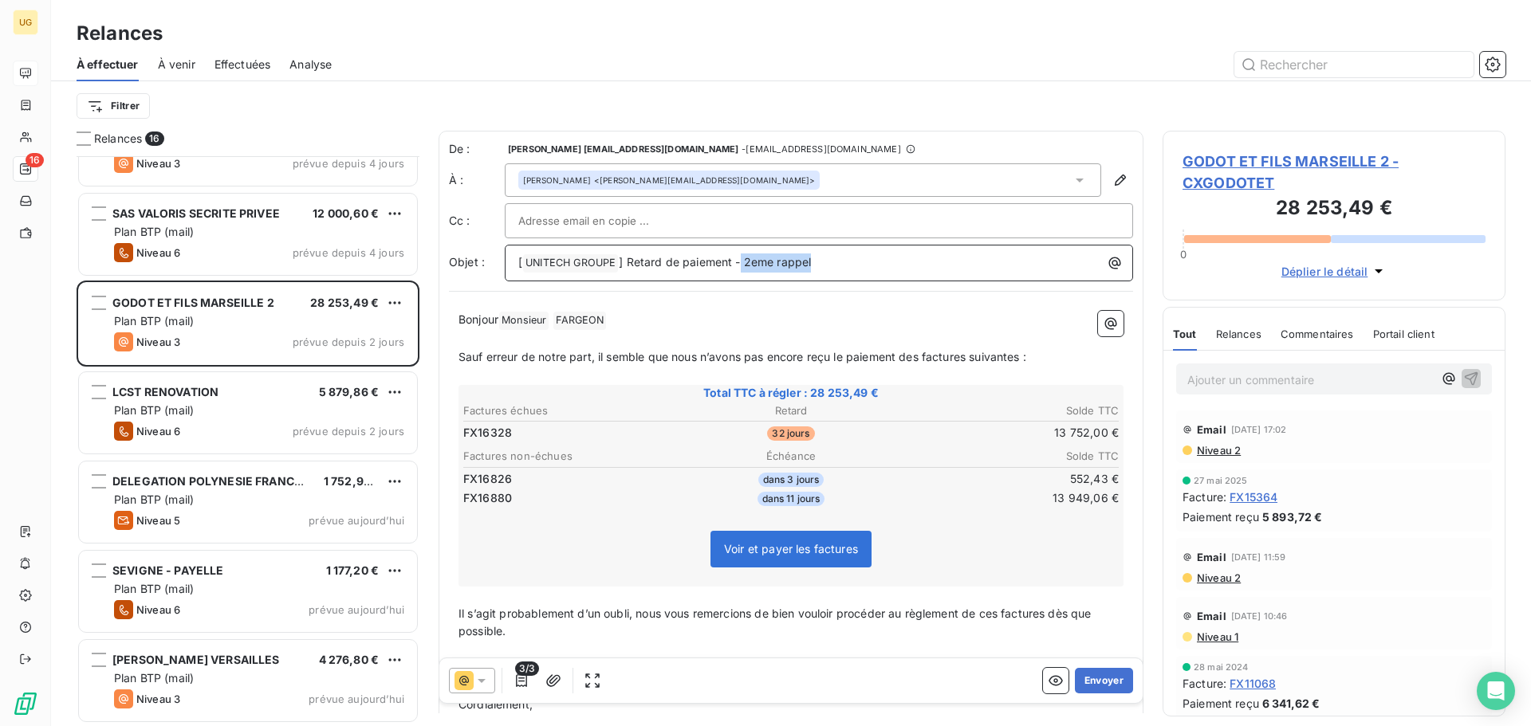
drag, startPoint x: 742, startPoint y: 263, endPoint x: 918, endPoint y: 254, distance: 175.6
click at [918, 254] on p "[ UNITECH GROUPE ﻿ ] Retard de paiement - 2eme rappel" at bounding box center [822, 263] width 609 height 19
click at [519, 686] on icon "button" at bounding box center [521, 680] width 11 height 13
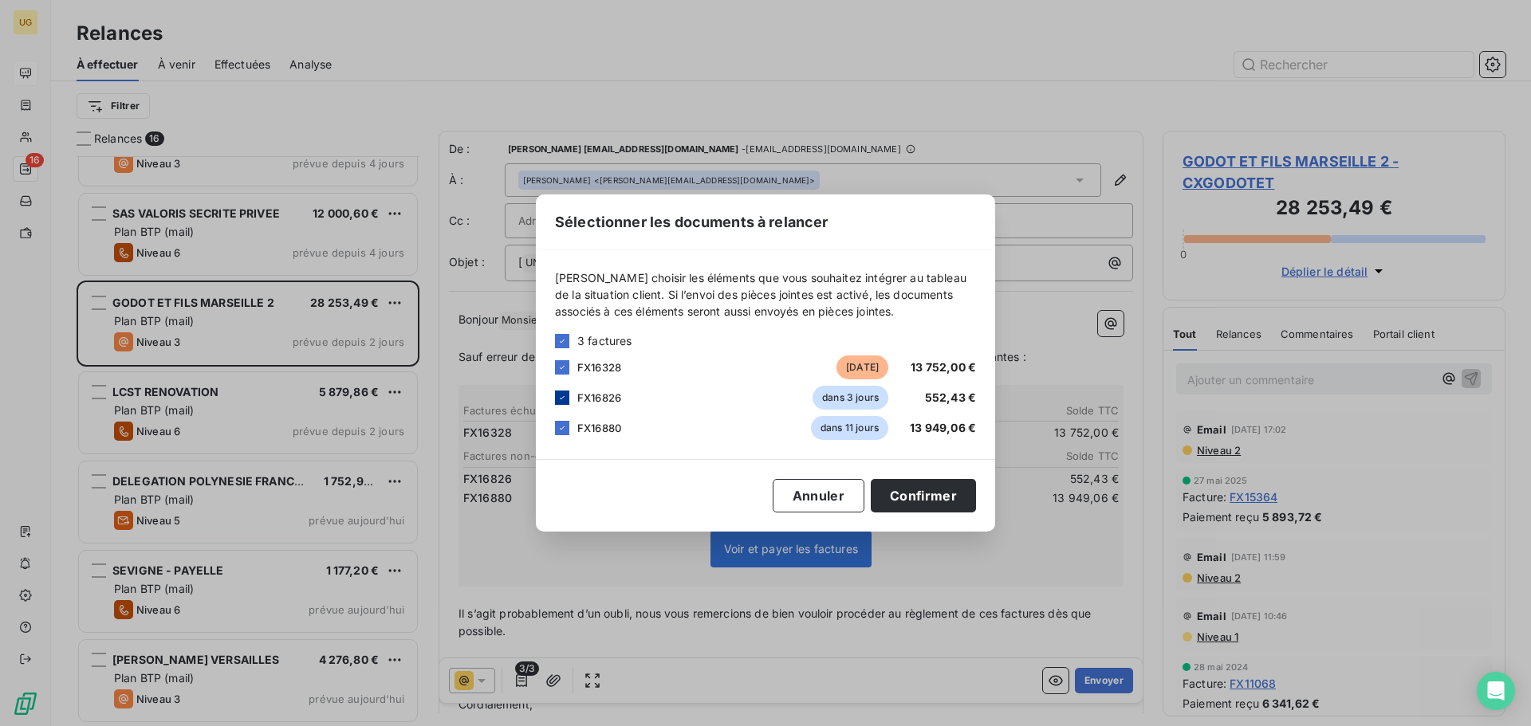
click at [557, 396] on icon at bounding box center [562, 398] width 10 height 10
drag, startPoint x: 561, startPoint y: 425, endPoint x: 724, endPoint y: 491, distance: 175.6
click at [562, 426] on icon at bounding box center [562, 428] width 10 height 10
click at [936, 507] on button "Confirmer" at bounding box center [923, 495] width 105 height 33
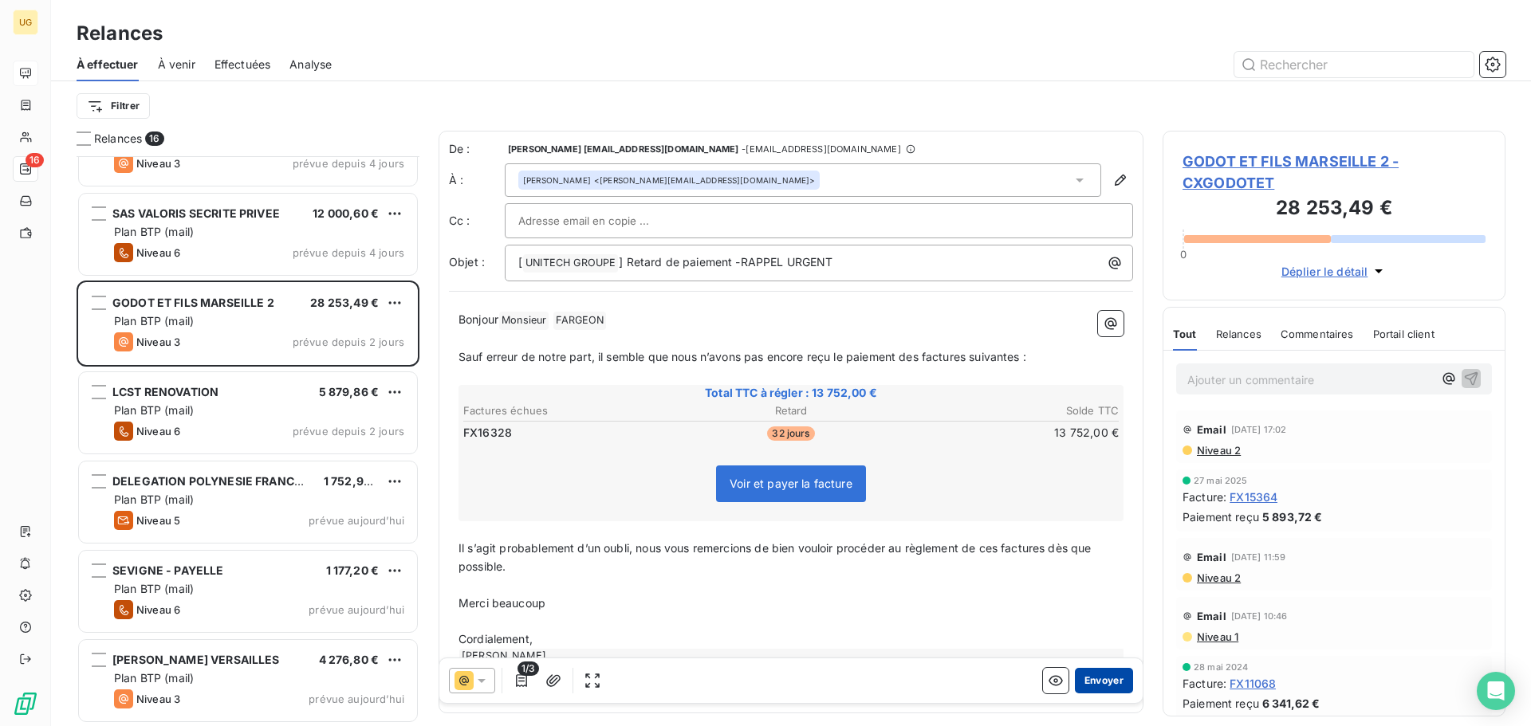
click at [1108, 686] on button "Envoyer" at bounding box center [1104, 681] width 58 height 26
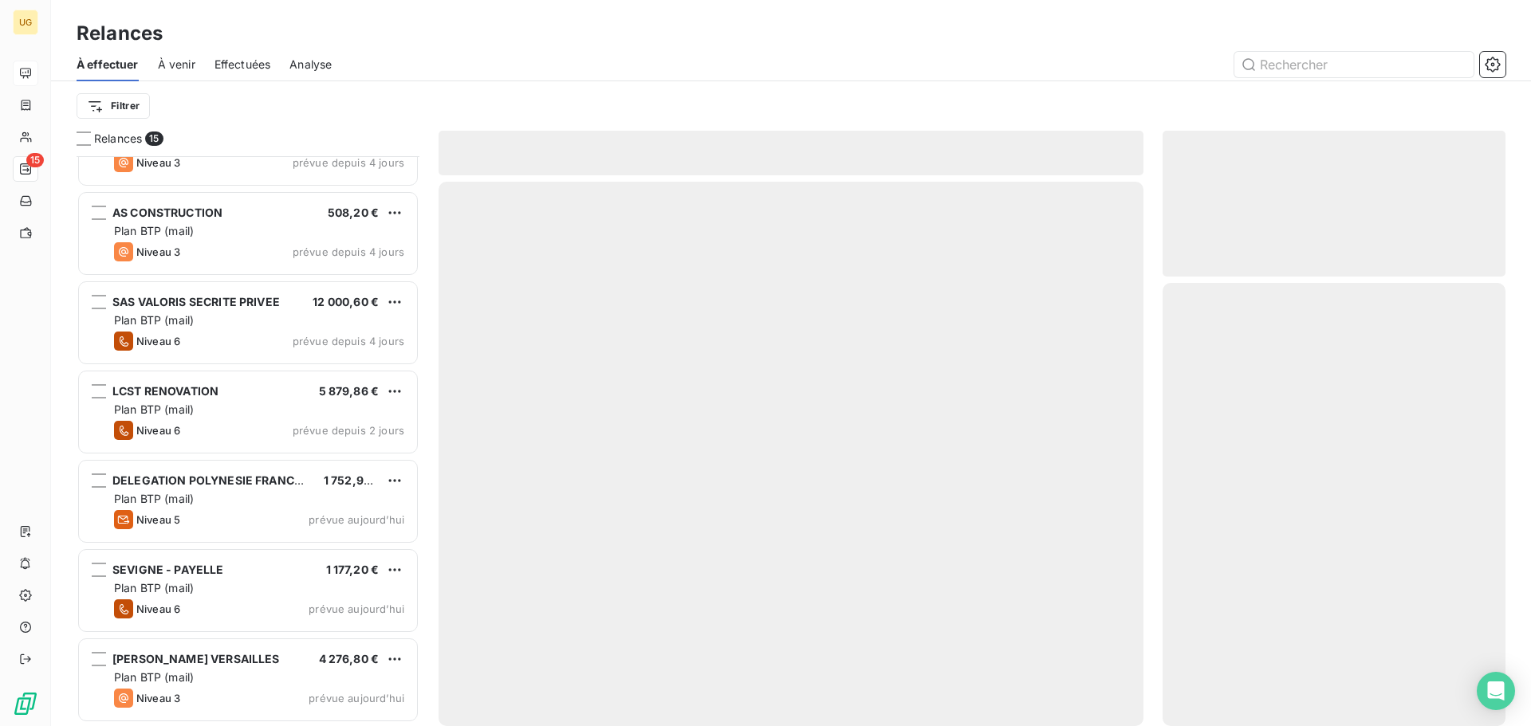
scroll to position [769, 0]
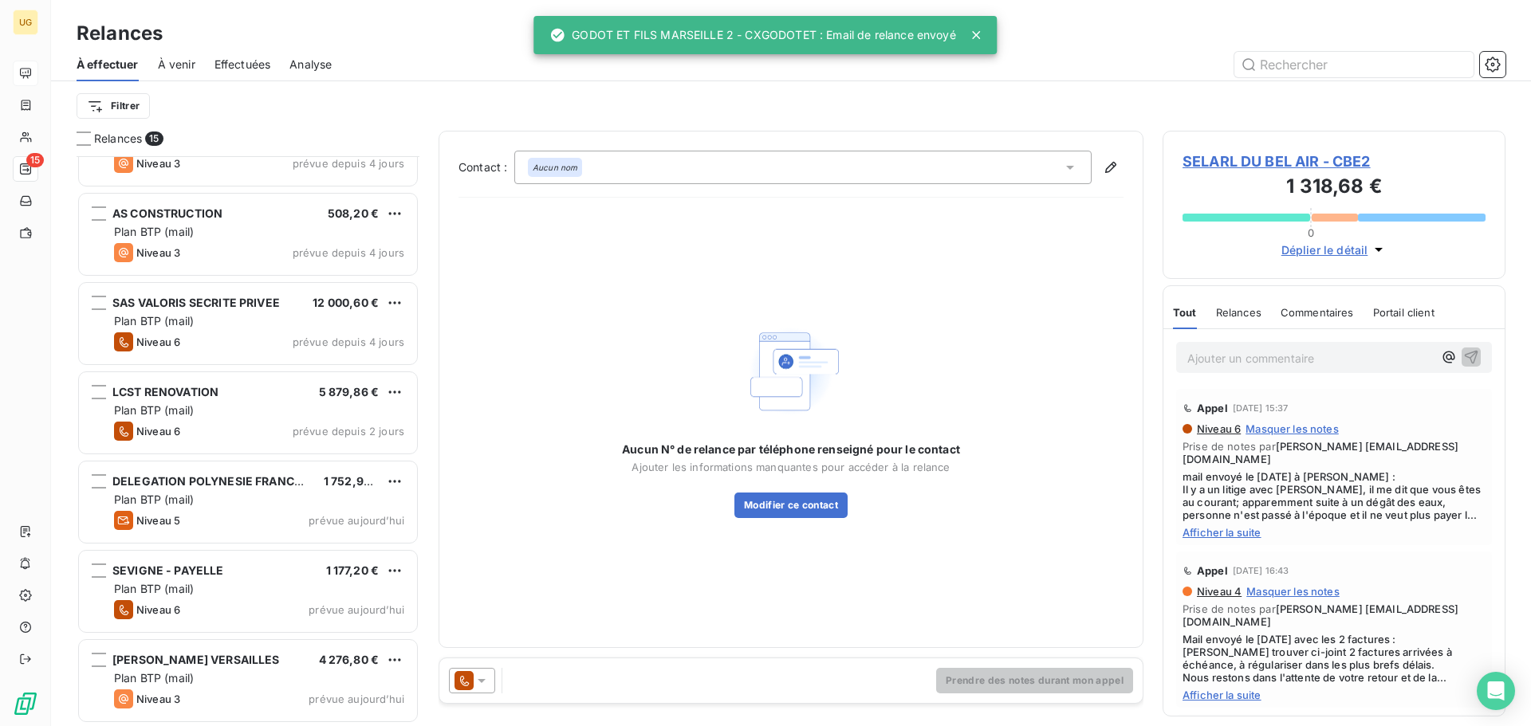
click at [224, 69] on span "Effectuées" at bounding box center [242, 65] width 57 height 16
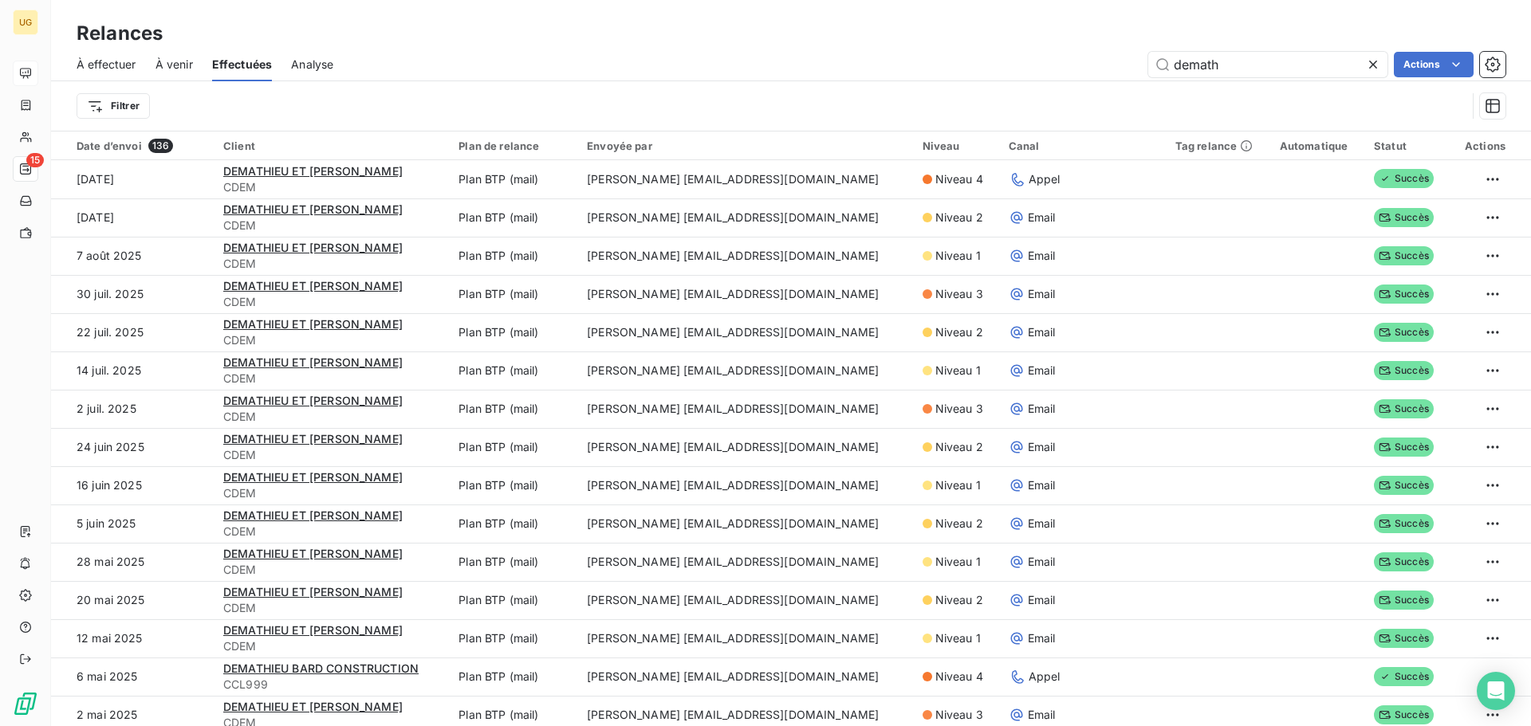
click at [1375, 65] on icon at bounding box center [1373, 65] width 16 height 16
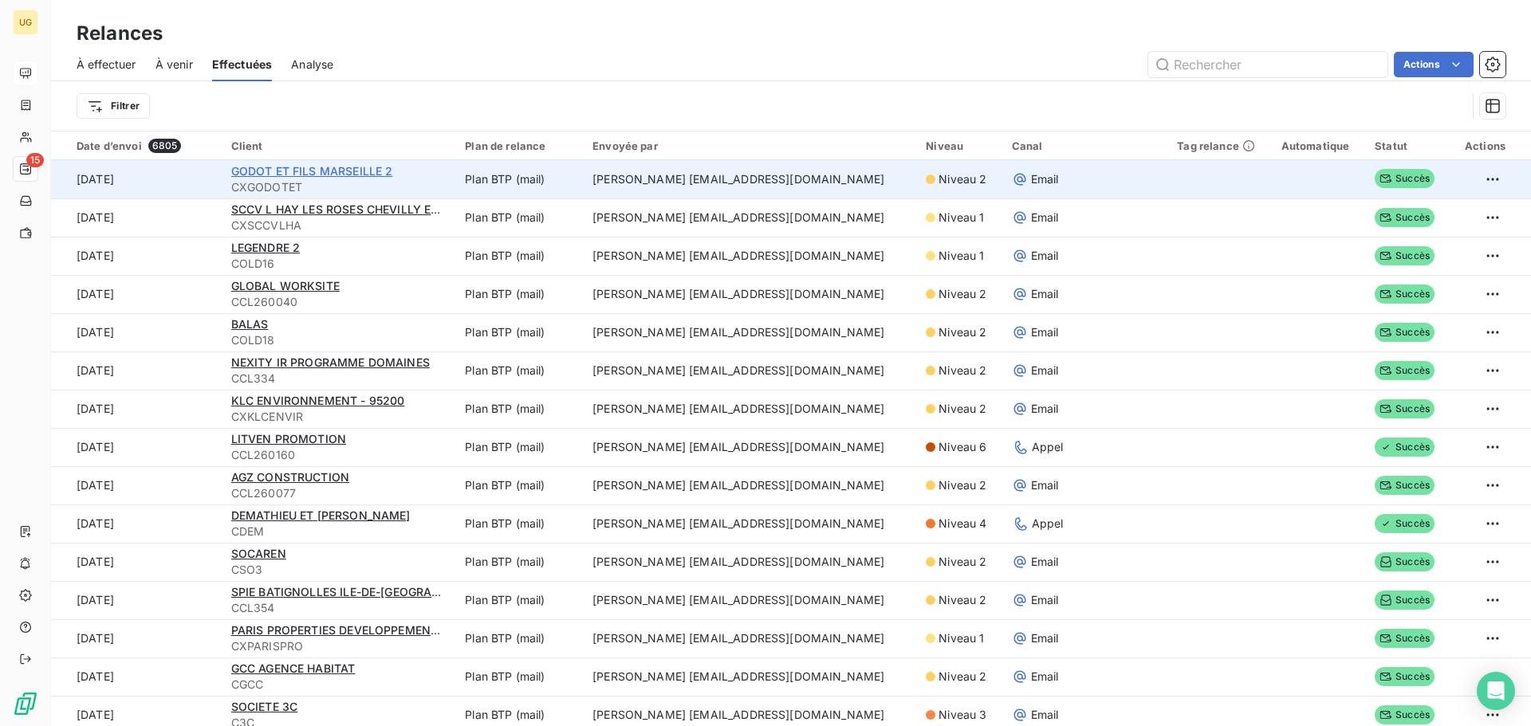
click at [300, 173] on span "GODOT ET FILS MARSEILLE 2" at bounding box center [312, 171] width 162 height 14
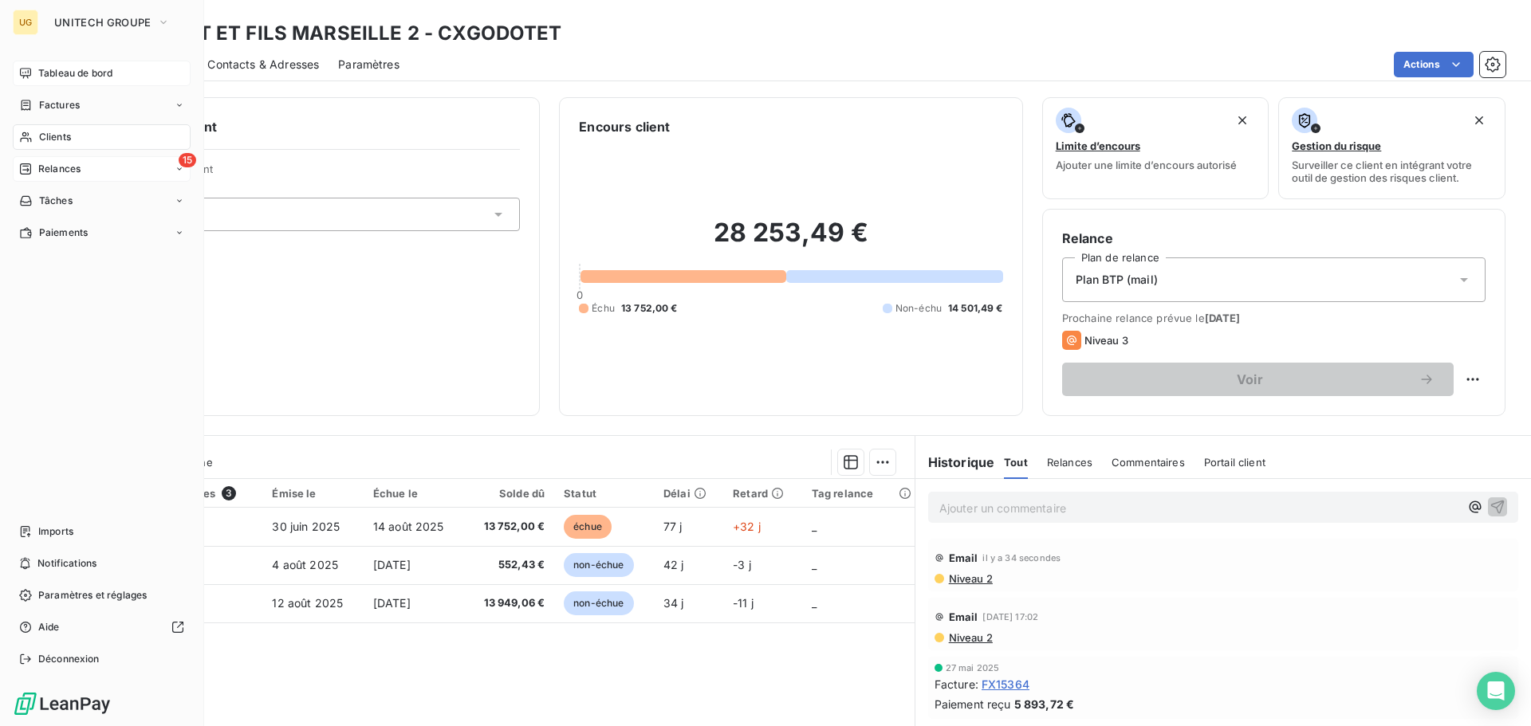
click at [49, 161] on div "15 Relances" at bounding box center [102, 169] width 178 height 26
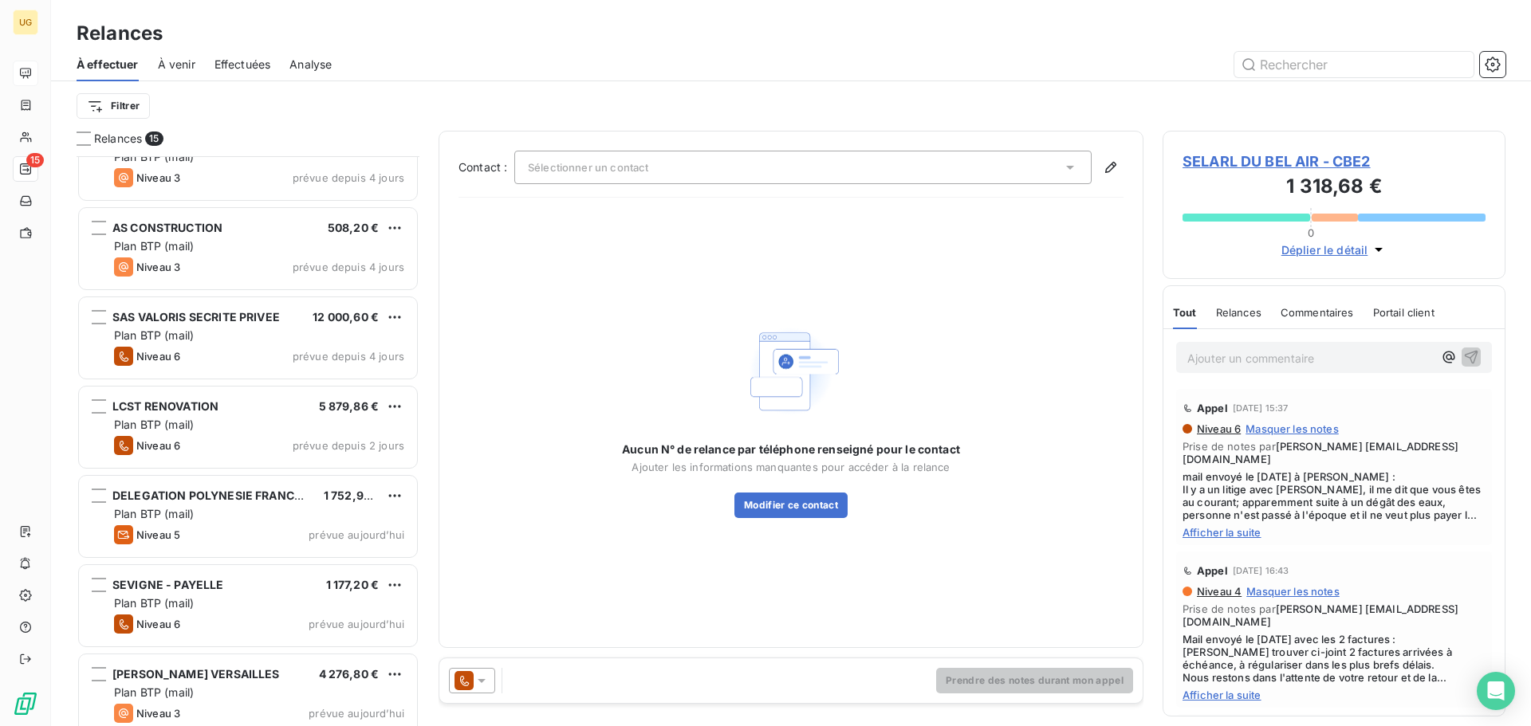
scroll to position [770, 0]
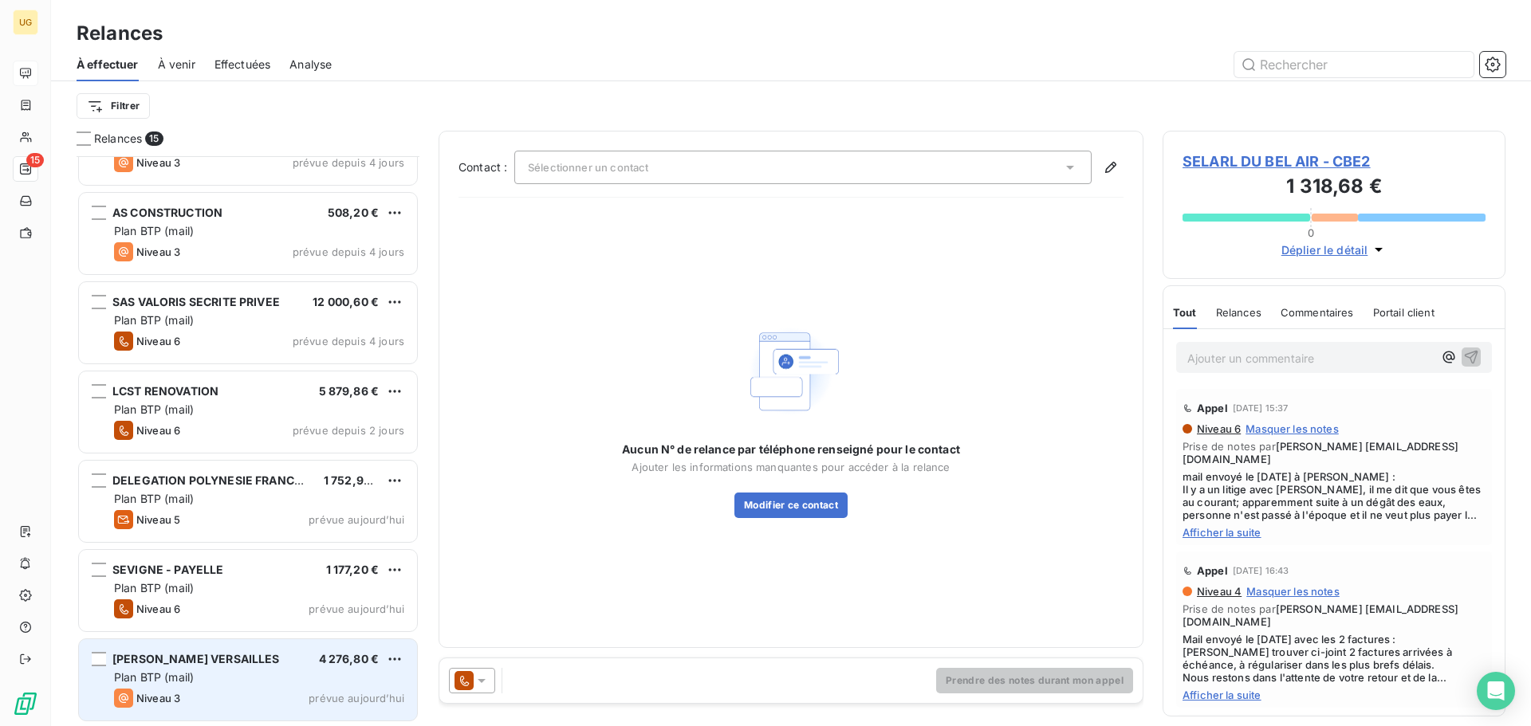
click at [252, 693] on div "Niveau 3 prévue aujourd’hui" at bounding box center [259, 698] width 290 height 19
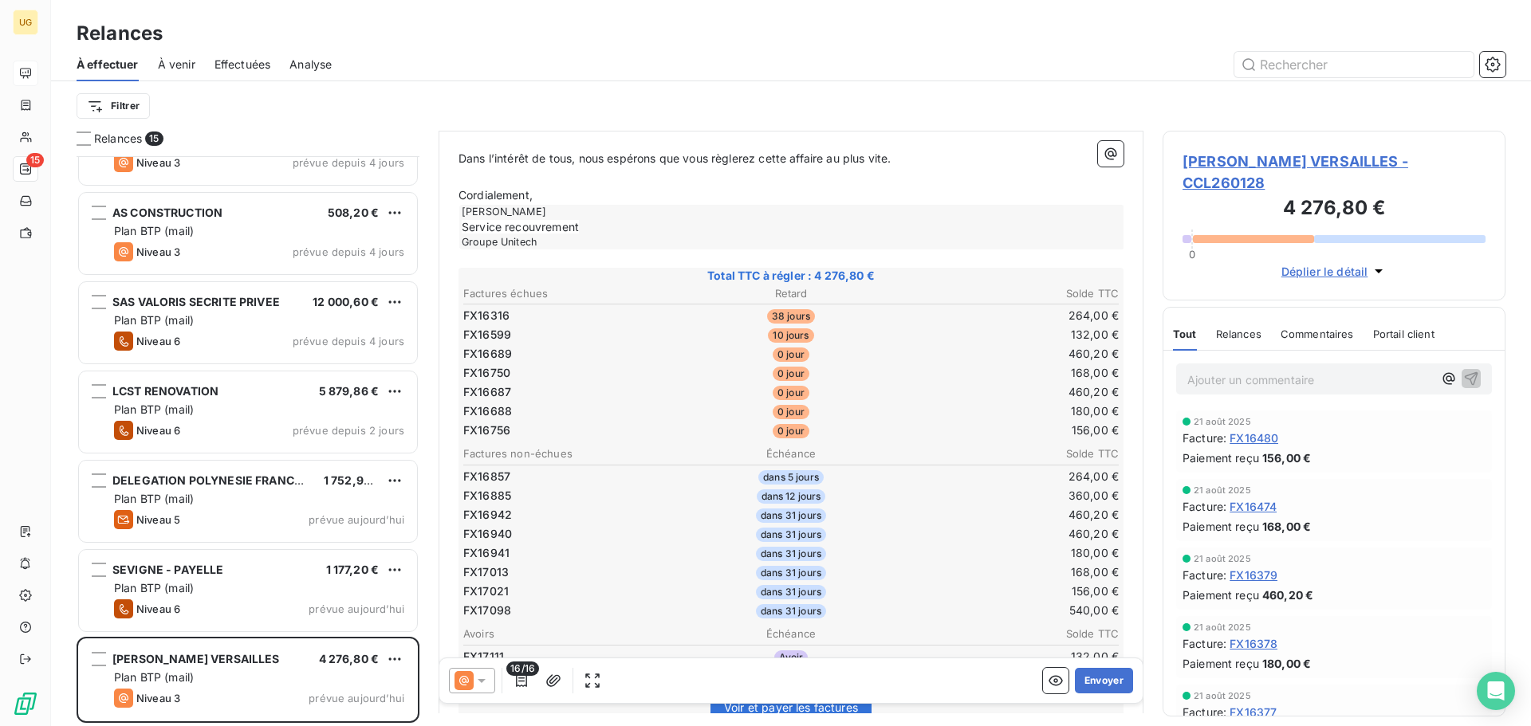
scroll to position [560, 0]
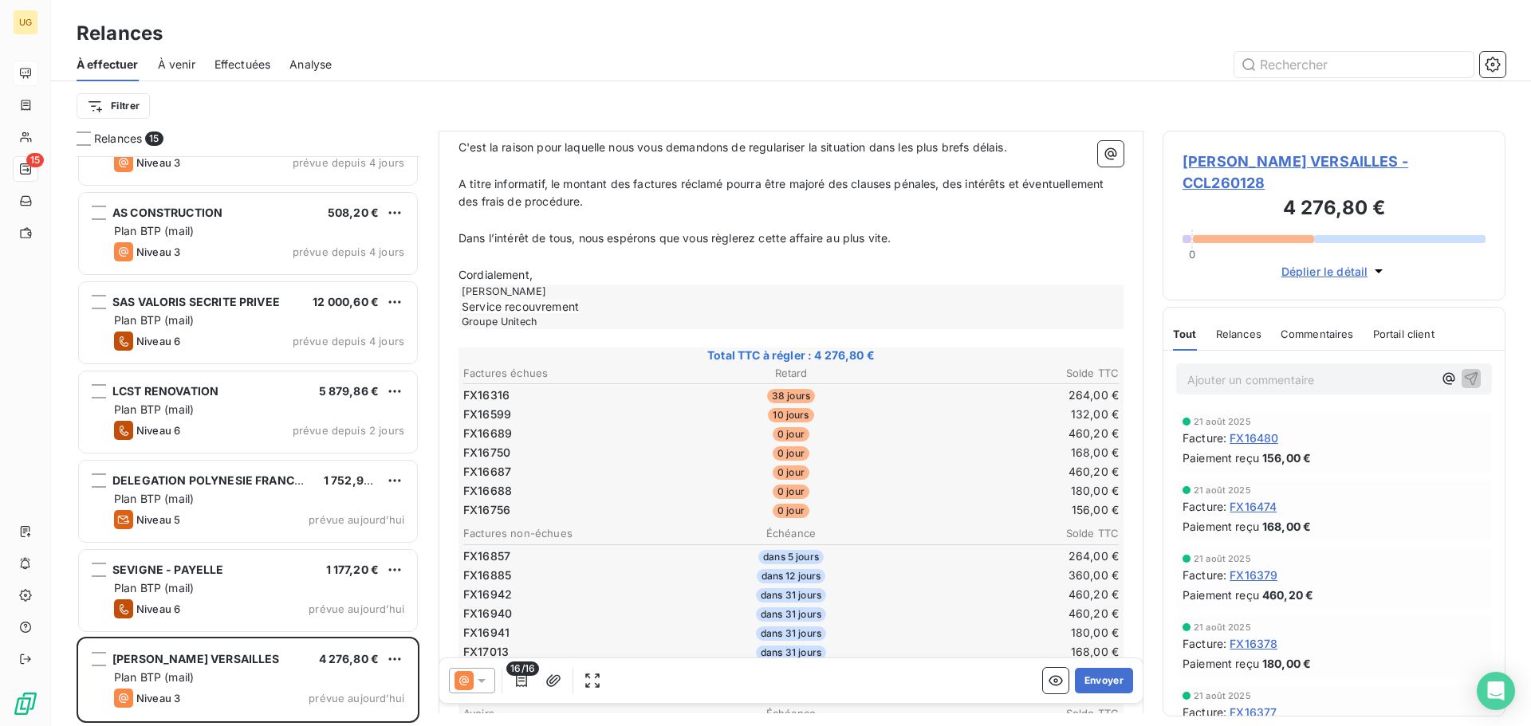
click at [486, 685] on icon at bounding box center [482, 681] width 16 height 16
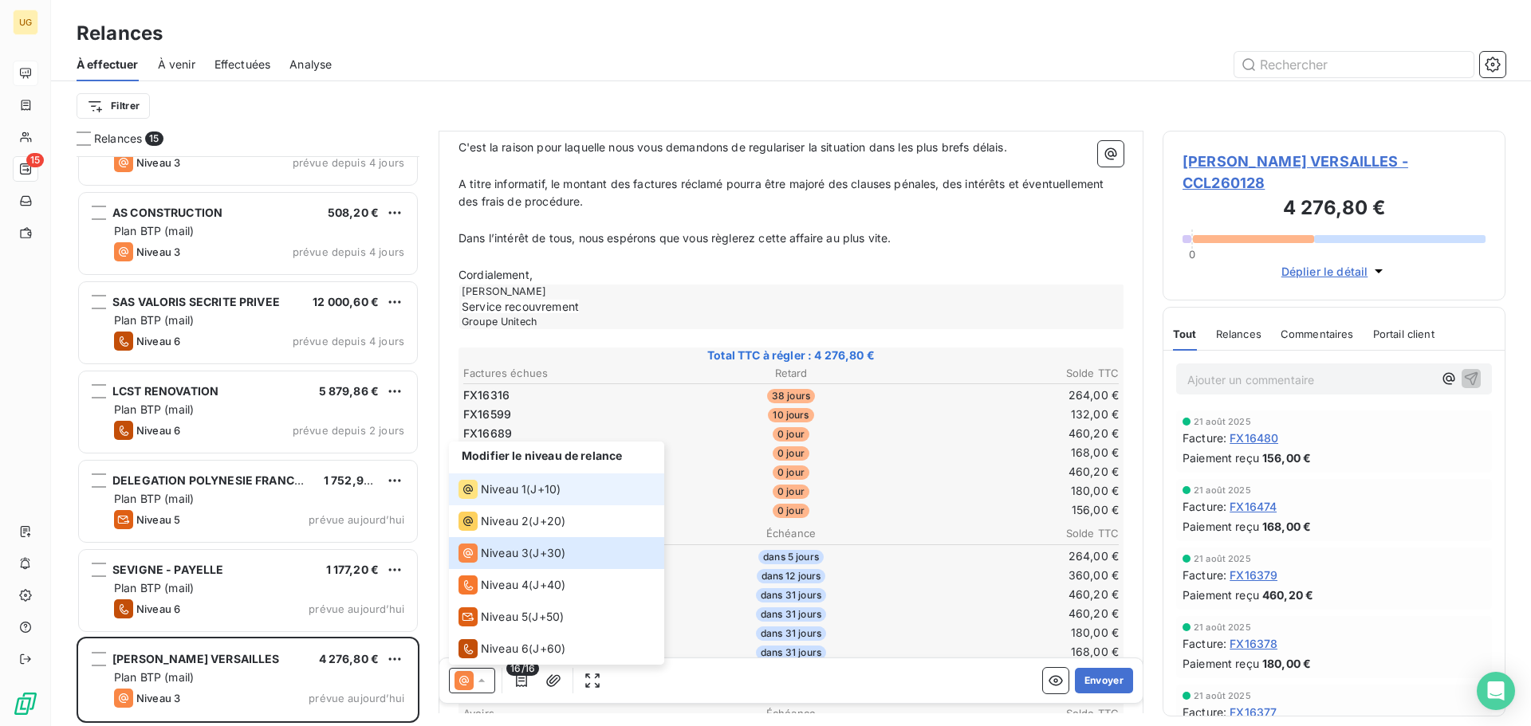
click at [525, 489] on span "Niveau 1" at bounding box center [503, 489] width 45 height 16
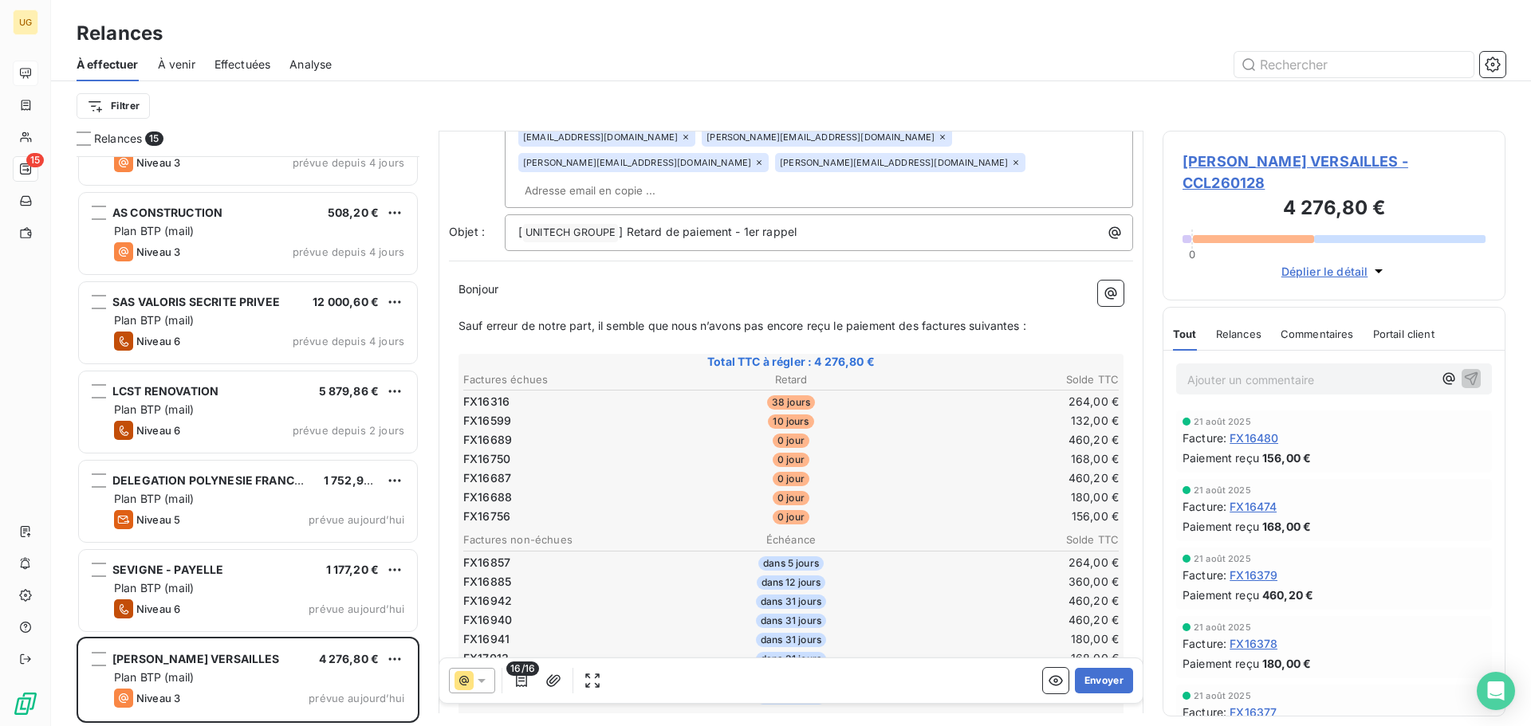
scroll to position [241, 0]
